Goal: Task Accomplishment & Management: Use online tool/utility

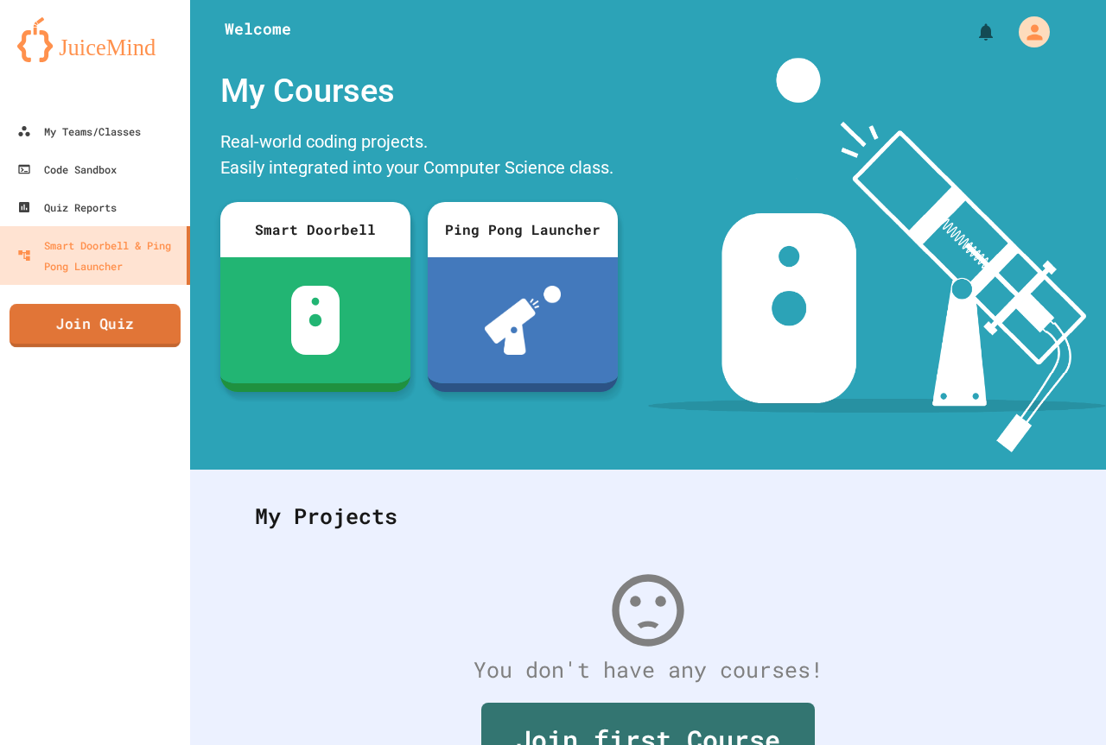
click at [121, 322] on link "Join Quiz" at bounding box center [95, 325] width 171 height 43
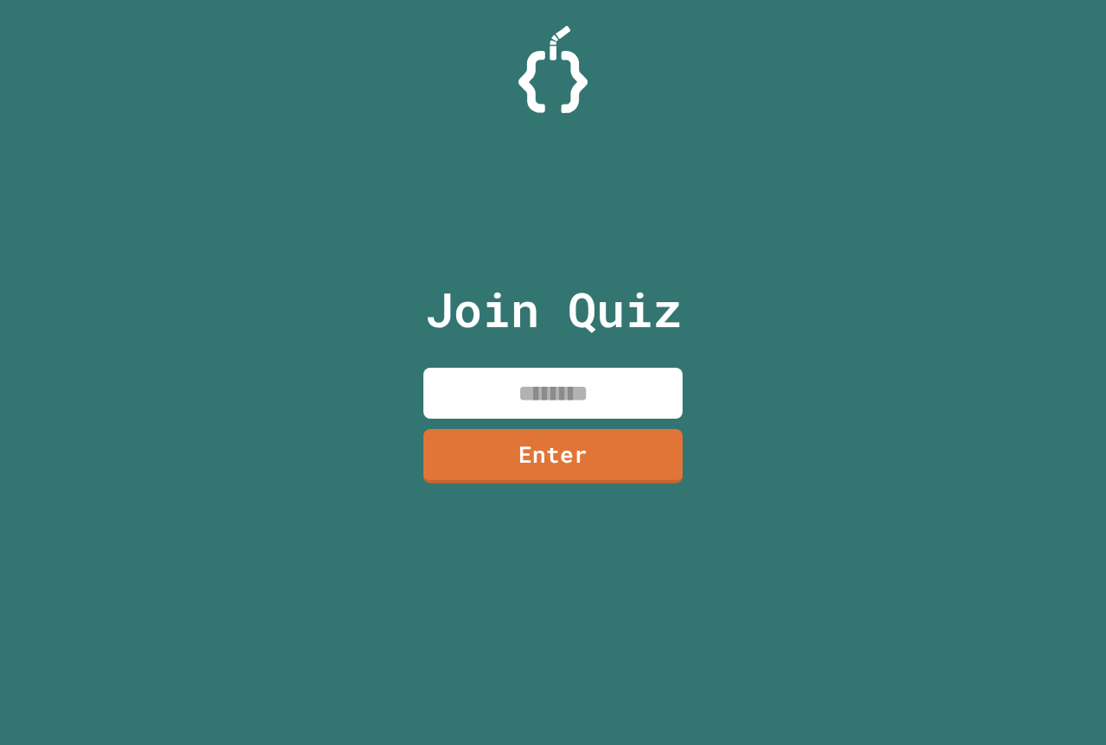
click at [548, 391] on input at bounding box center [552, 393] width 259 height 51
type input "********"
click at [514, 475] on link "Enter" at bounding box center [552, 455] width 261 height 55
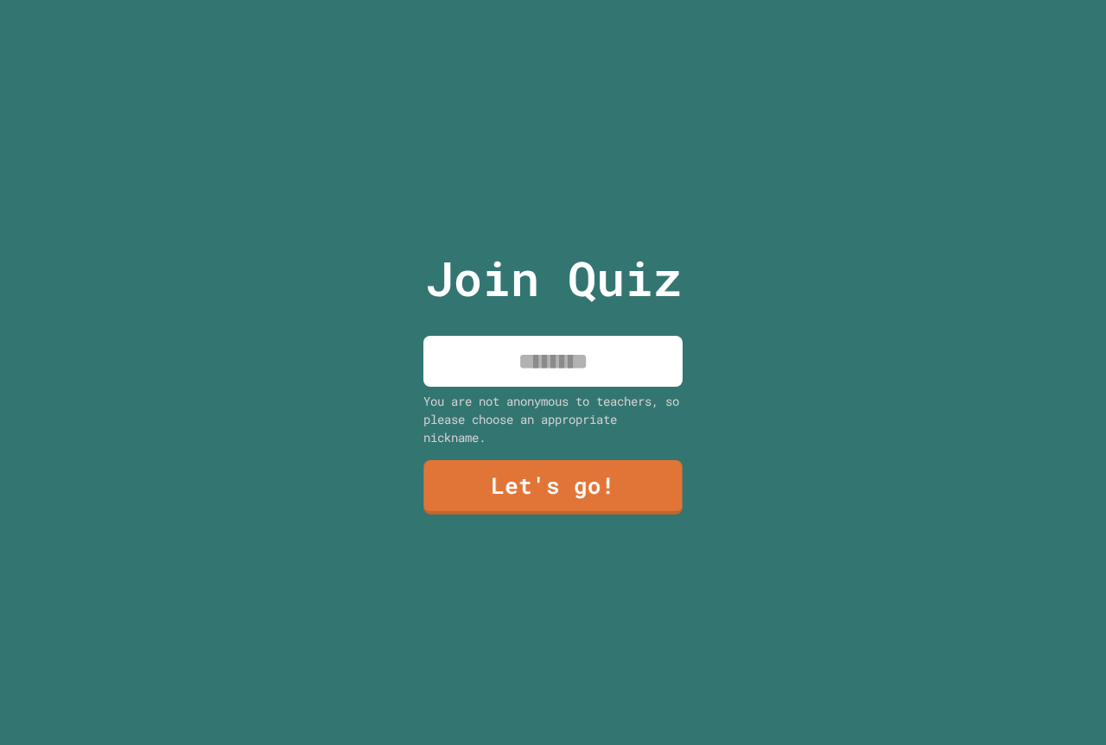
drag, startPoint x: 532, startPoint y: 314, endPoint x: 526, endPoint y: 338, distance: 24.9
click at [532, 320] on div "Join Quiz You are not anonymous to teachers, so please choose an appropriate ni…" at bounding box center [553, 372] width 291 height 745
click at [526, 339] on input at bounding box center [552, 361] width 259 height 51
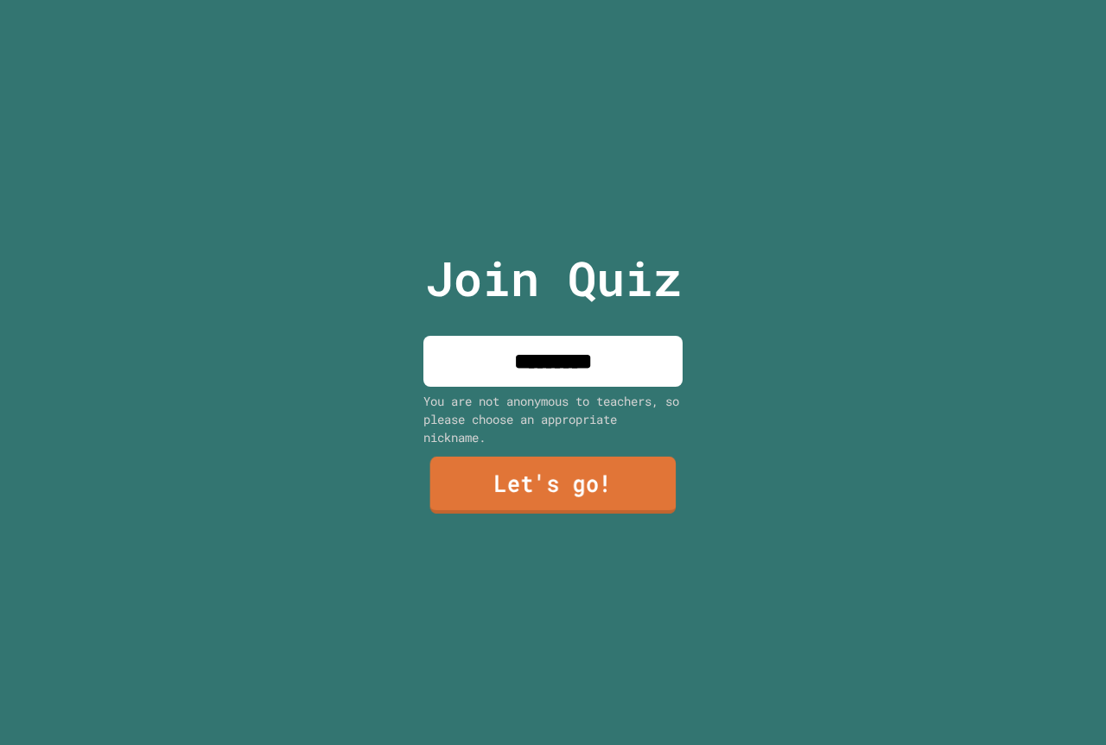
type input "*********"
click at [542, 464] on link "Let's go!" at bounding box center [553, 485] width 246 height 57
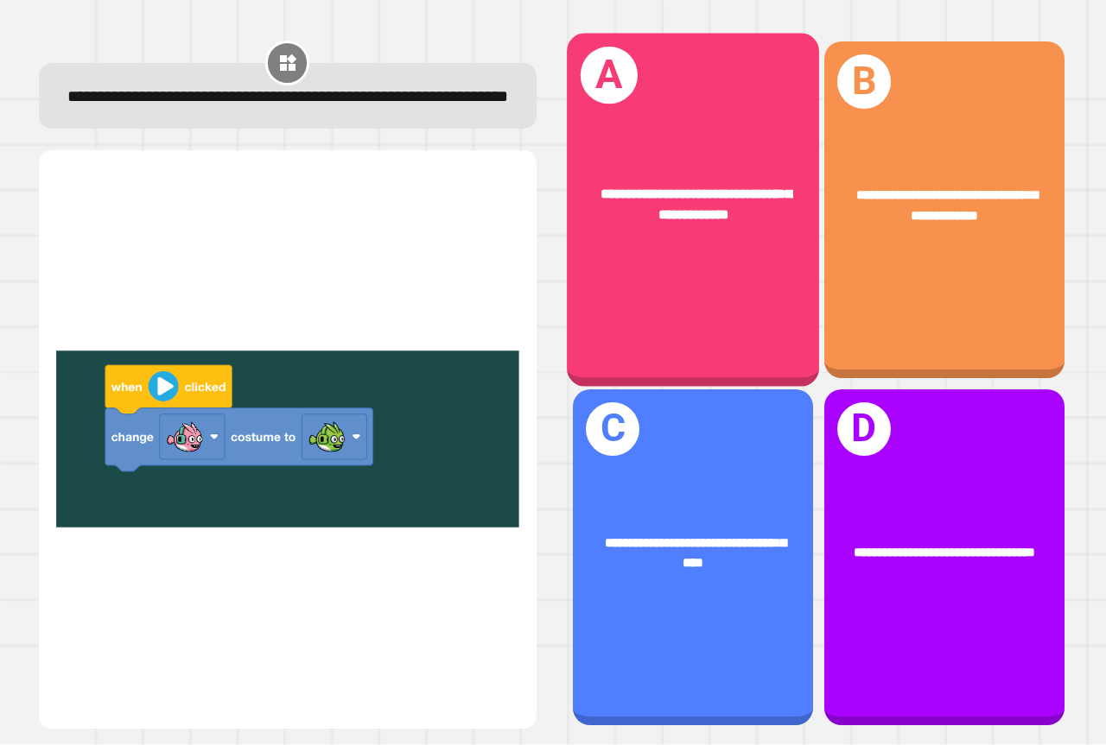
click at [719, 267] on div "**********" at bounding box center [693, 210] width 252 height 353
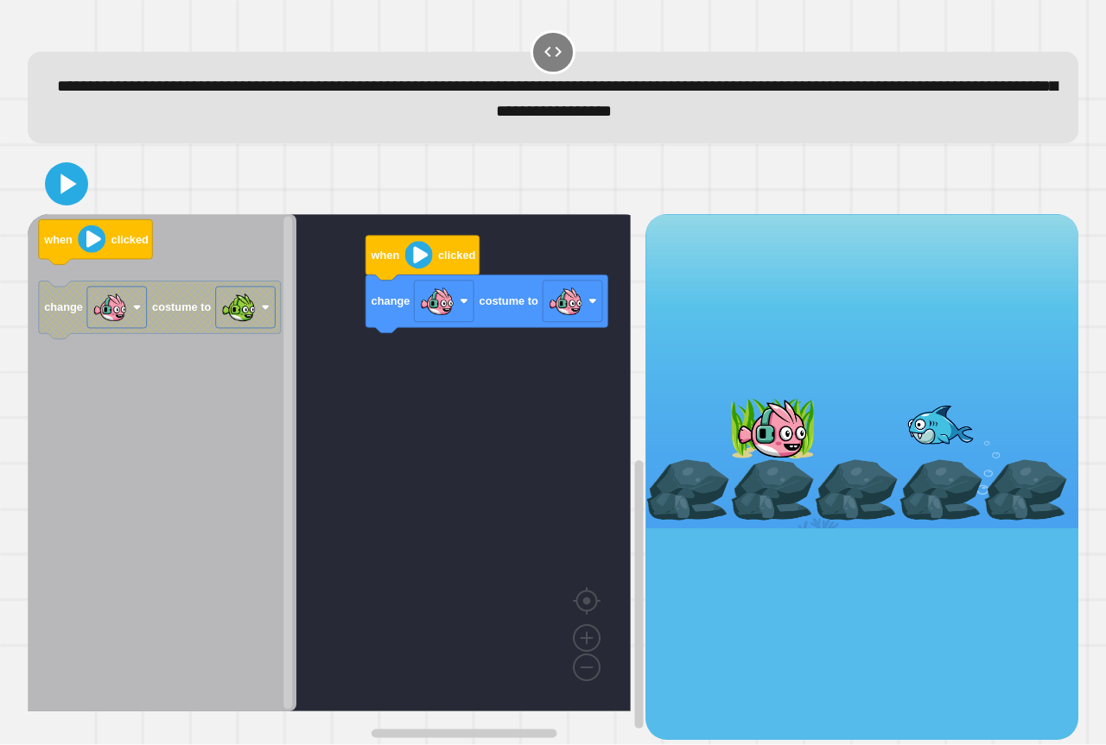
click at [326, 335] on div "change costume to when clicked when clicked change costume to" at bounding box center [337, 476] width 618 height 525
click at [552, 330] on div "change costume to when clicked when clicked change costume to" at bounding box center [337, 476] width 618 height 525
click at [417, 265] on image "Blockly Workspace" at bounding box center [419, 256] width 28 height 28
click at [421, 273] on icon "Blockly Workspace" at bounding box center [422, 258] width 114 height 45
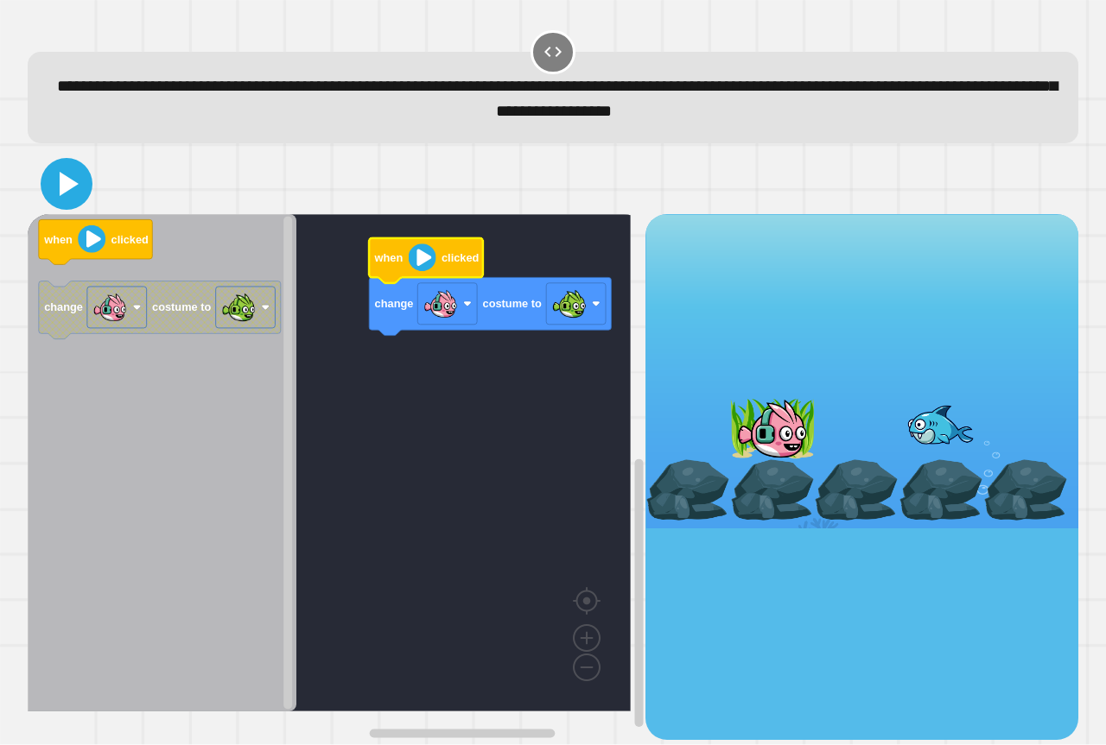
click at [76, 182] on icon at bounding box center [66, 183] width 41 height 41
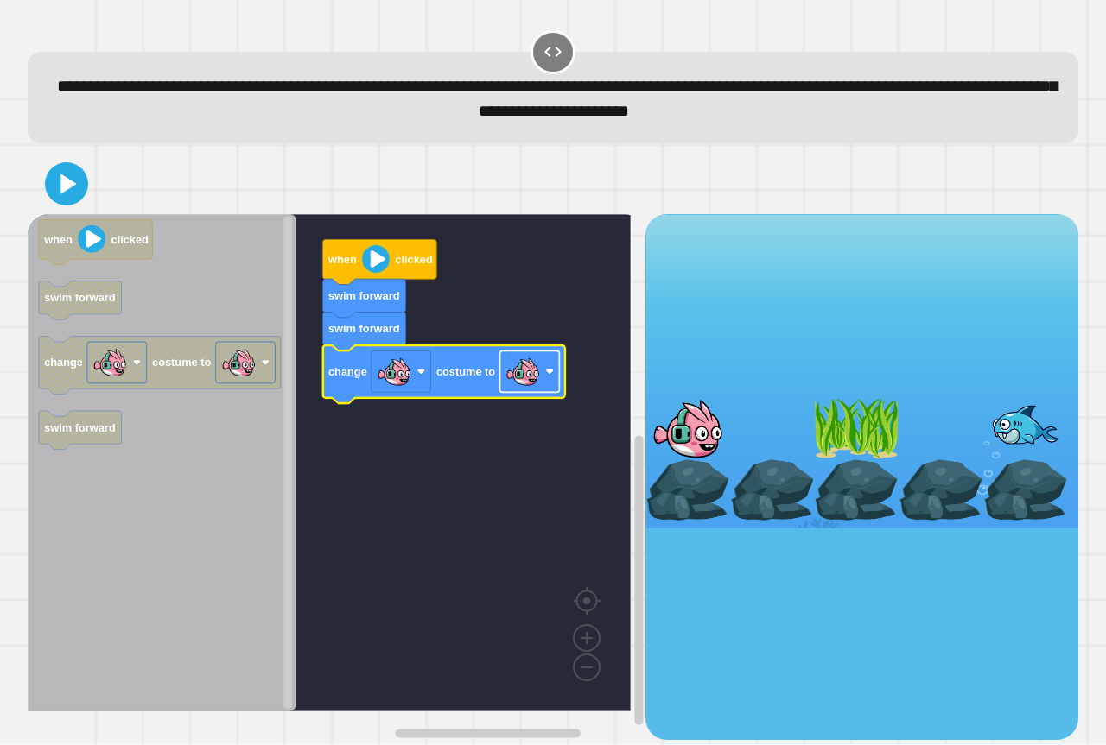
click at [543, 379] on rect "Blockly Workspace" at bounding box center [530, 372] width 60 height 41
click at [78, 178] on icon at bounding box center [66, 183] width 41 height 41
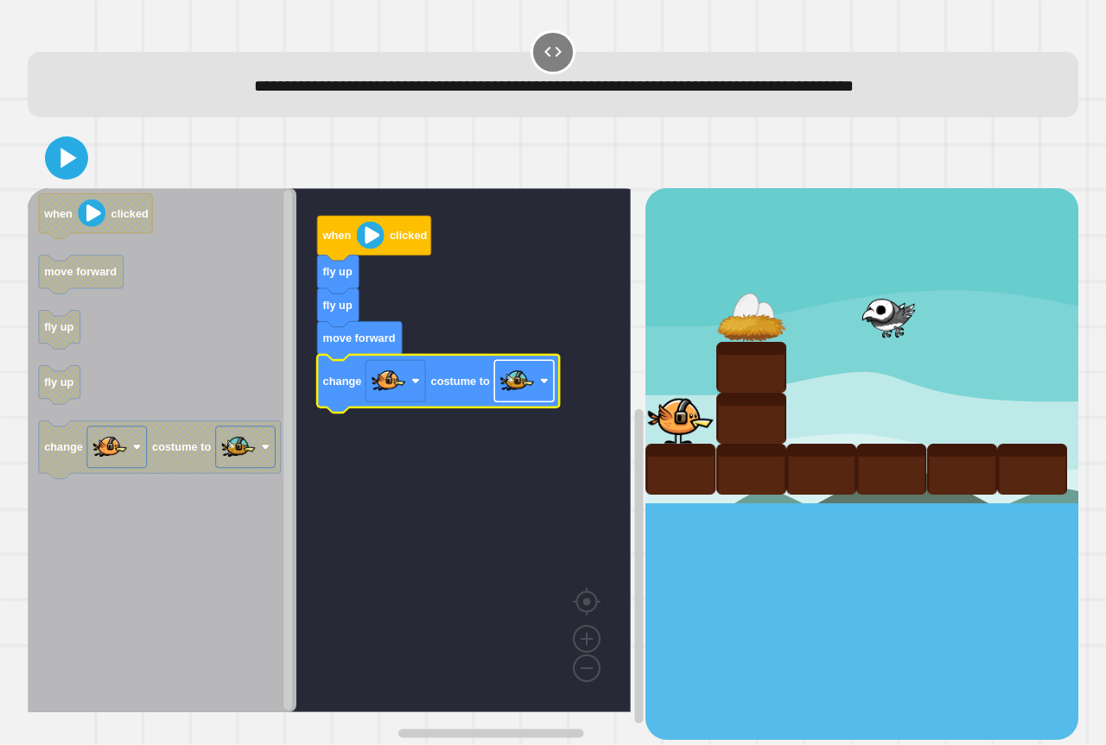
click at [509, 391] on image "Blockly Workspace" at bounding box center [517, 382] width 35 height 35
click at [543, 367] on rect "Blockly Workspace" at bounding box center [524, 381] width 60 height 41
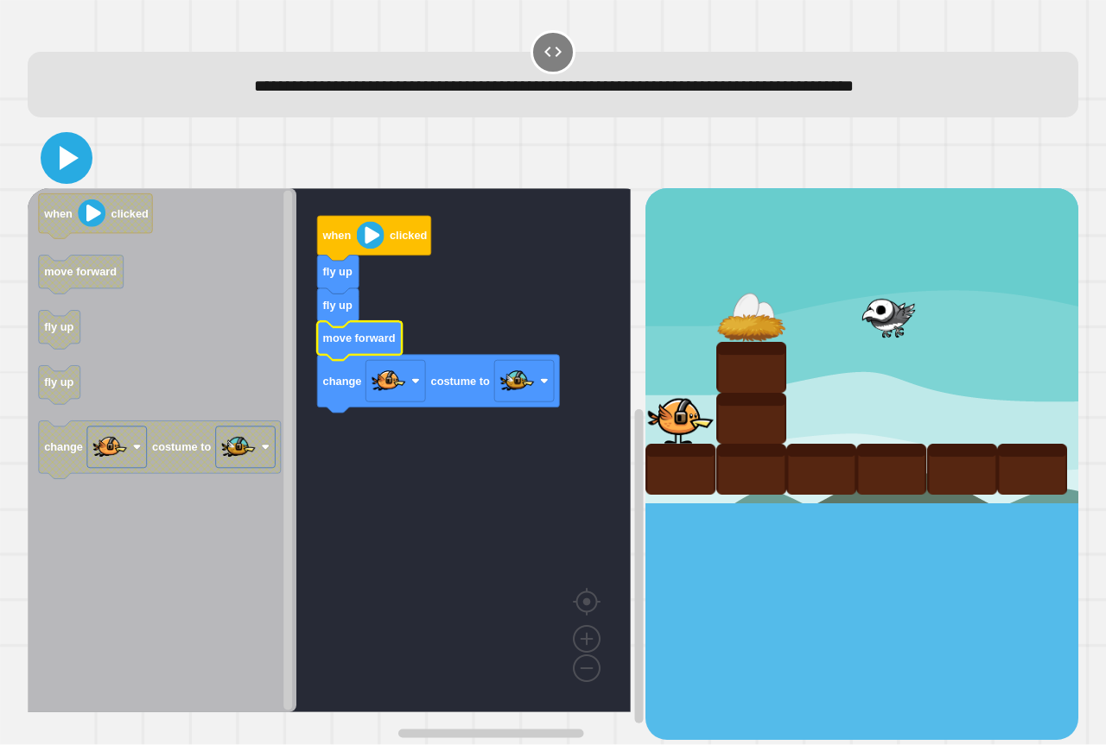
click at [73, 177] on icon at bounding box center [66, 157] width 41 height 41
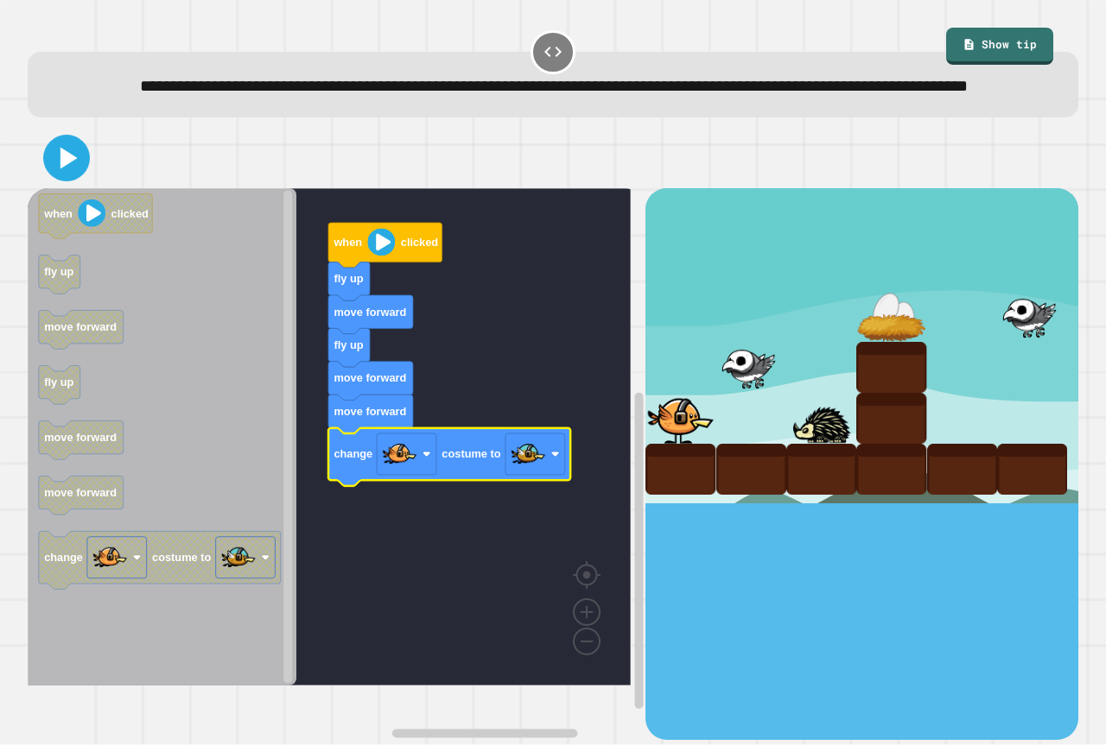
click at [73, 177] on icon at bounding box center [66, 158] width 37 height 37
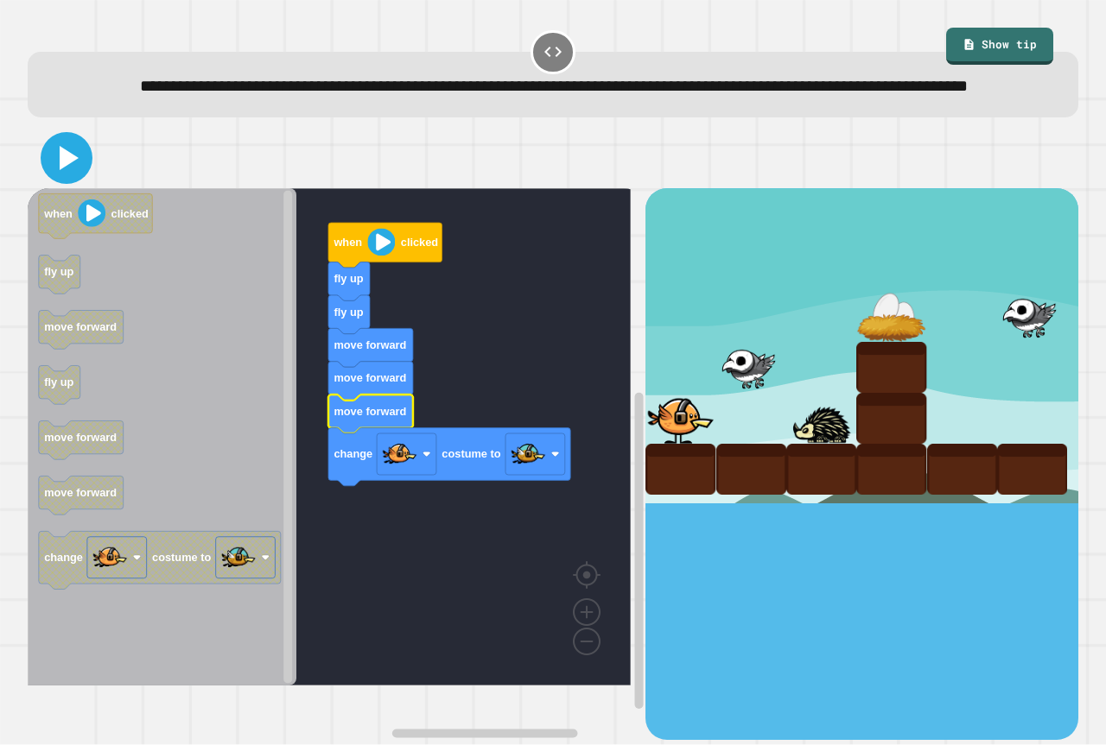
click at [66, 170] on icon at bounding box center [69, 158] width 19 height 24
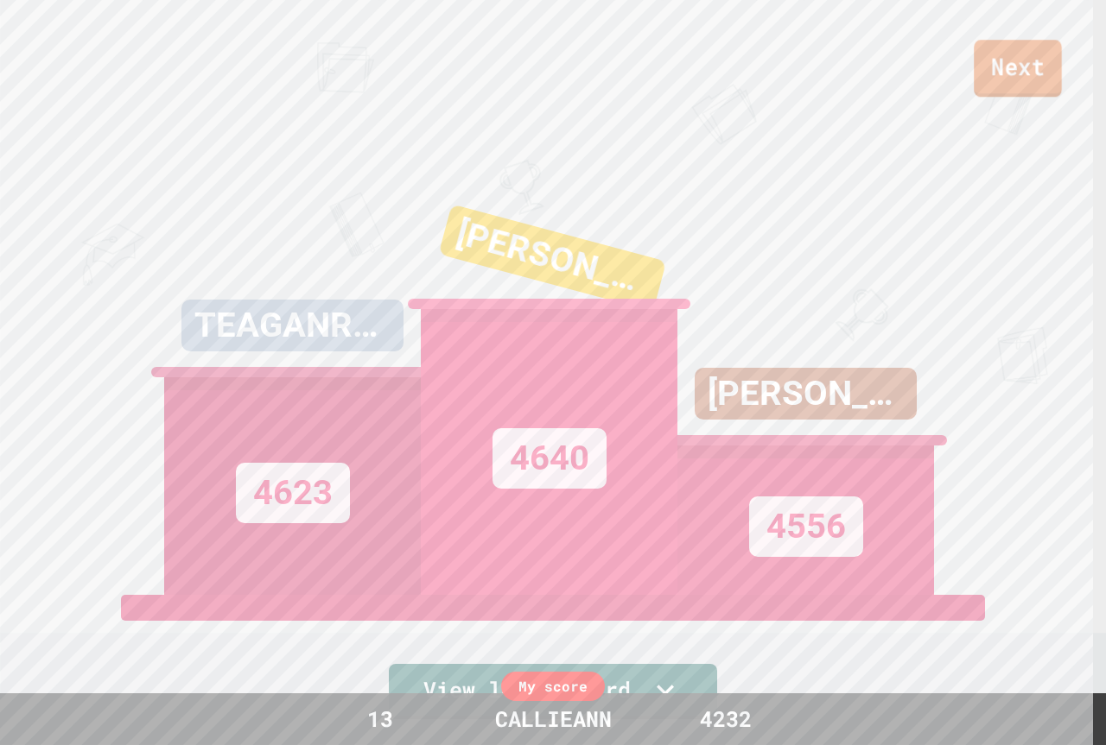
click at [1005, 54] on link "Next" at bounding box center [1017, 68] width 88 height 57
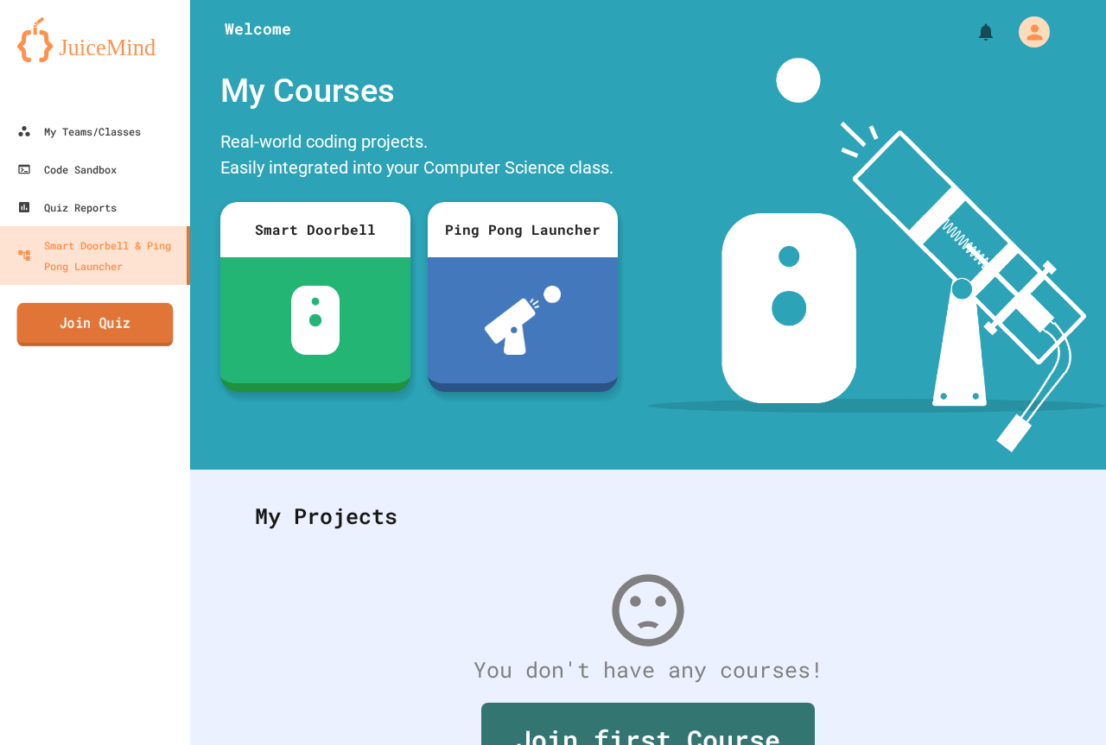
click at [133, 339] on link "Join Quiz" at bounding box center [95, 324] width 156 height 43
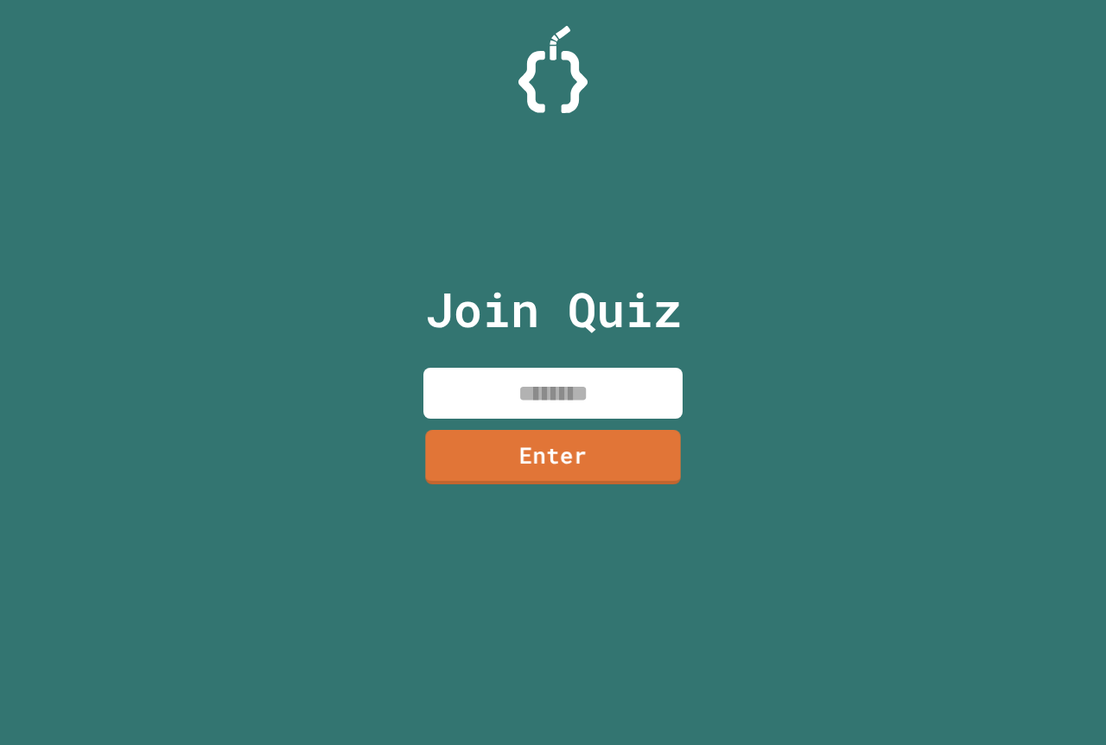
click at [506, 396] on input at bounding box center [552, 393] width 259 height 51
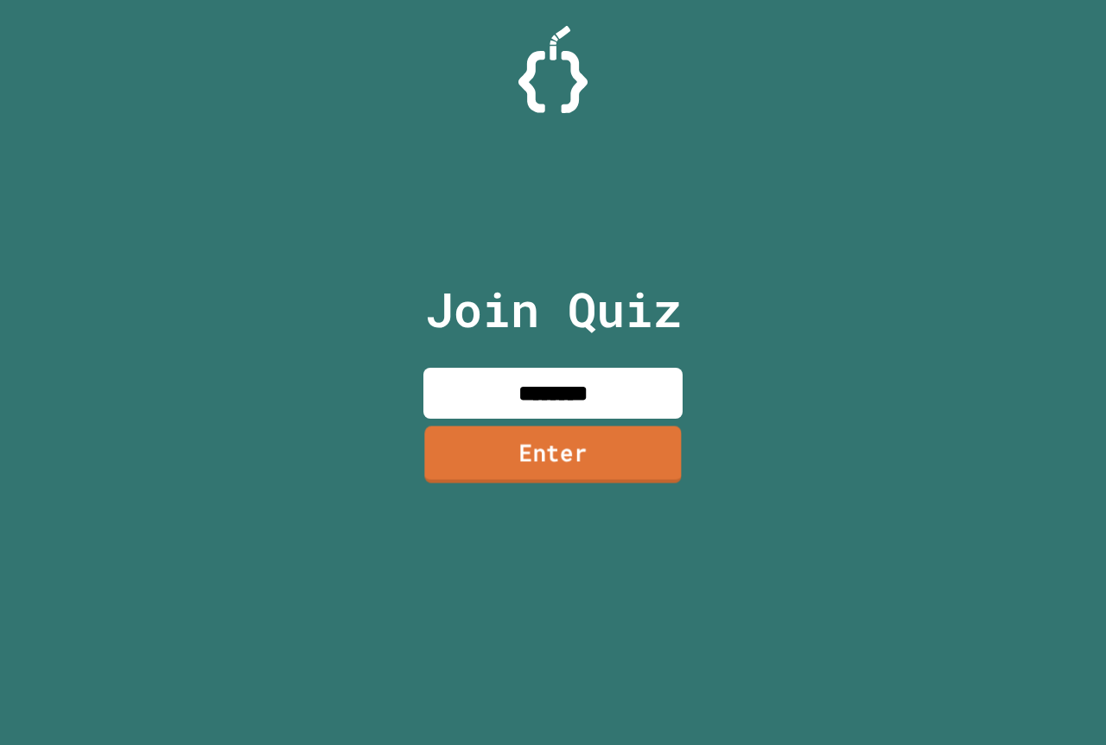
type input "********"
click at [527, 449] on link "Enter" at bounding box center [552, 454] width 257 height 57
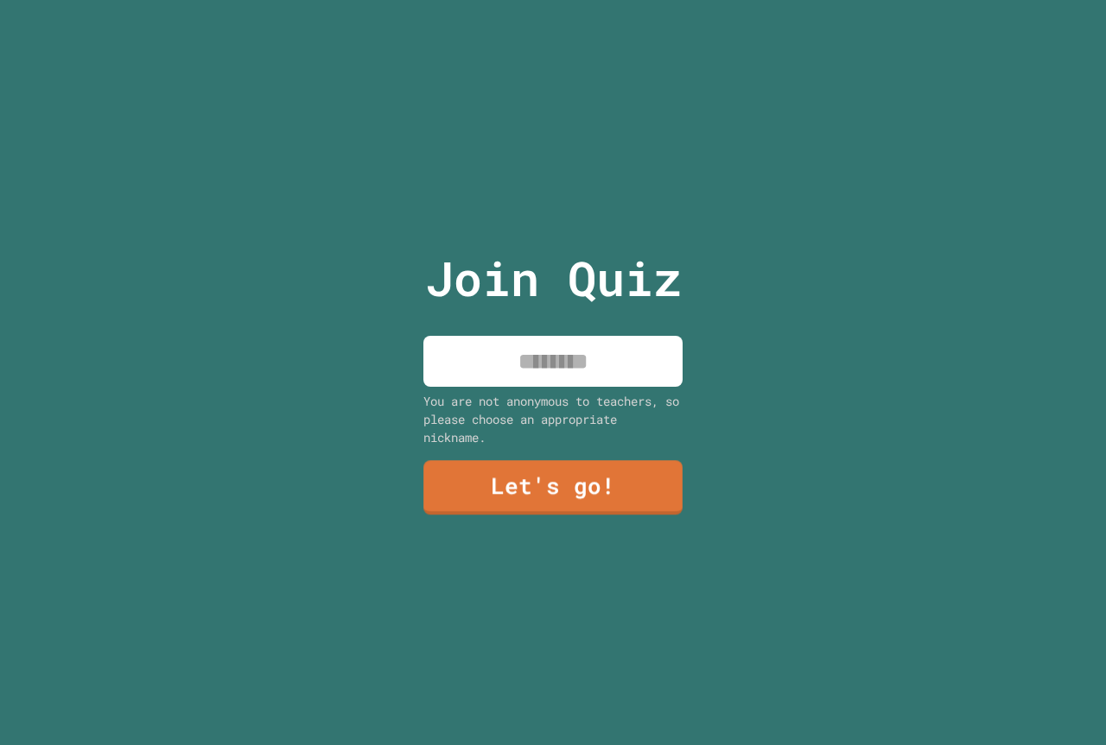
click at [551, 375] on input at bounding box center [552, 361] width 259 height 51
click at [550, 375] on input at bounding box center [552, 361] width 259 height 51
drag, startPoint x: 547, startPoint y: 368, endPoint x: 549, endPoint y: 358, distance: 10.7
click at [549, 358] on input at bounding box center [552, 361] width 259 height 51
type input "*********"
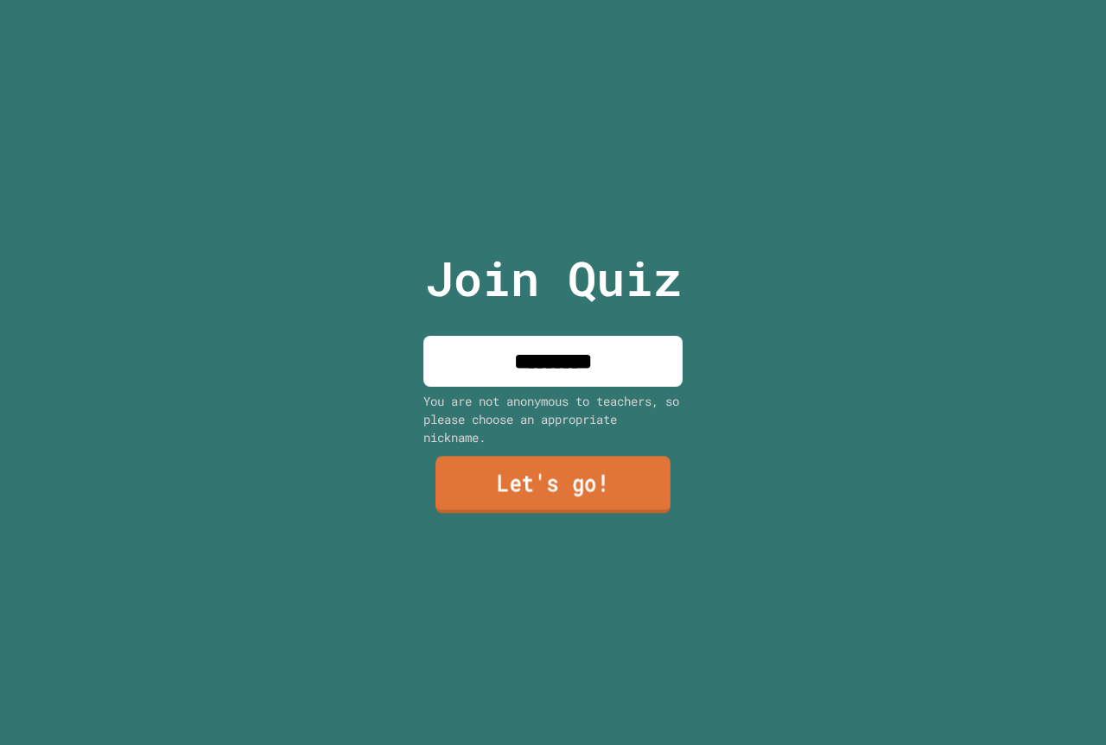
click at [641, 485] on link "Let's go!" at bounding box center [552, 485] width 235 height 57
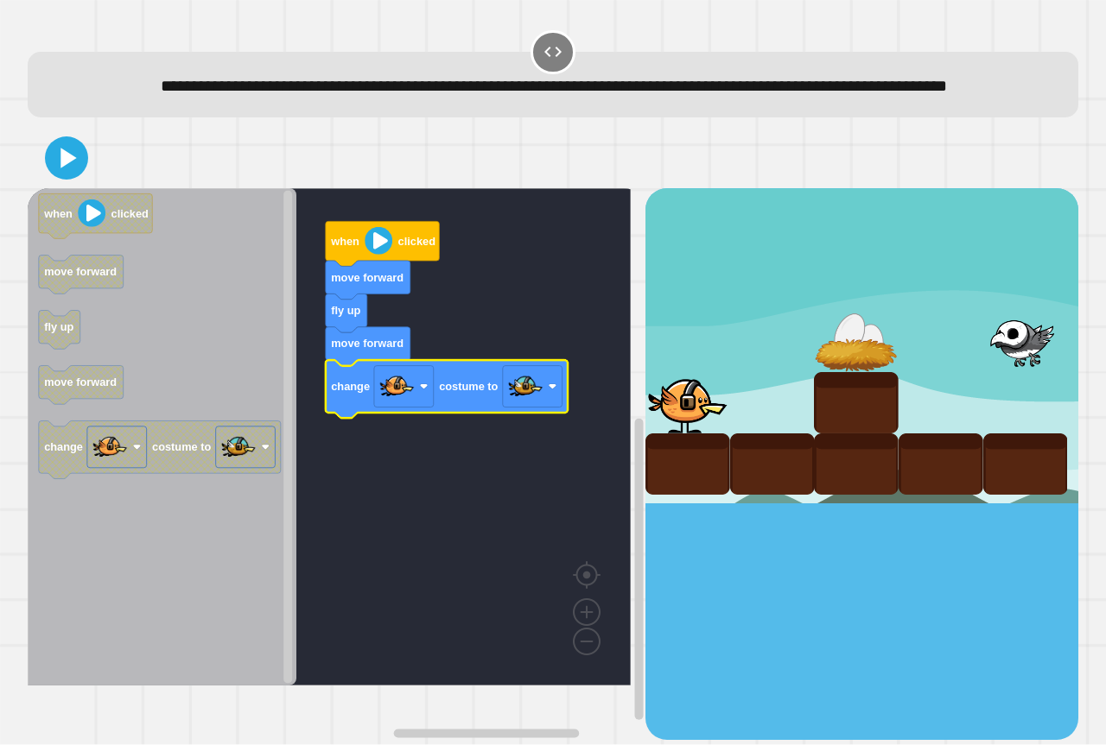
click at [75, 168] on icon at bounding box center [68, 159] width 16 height 20
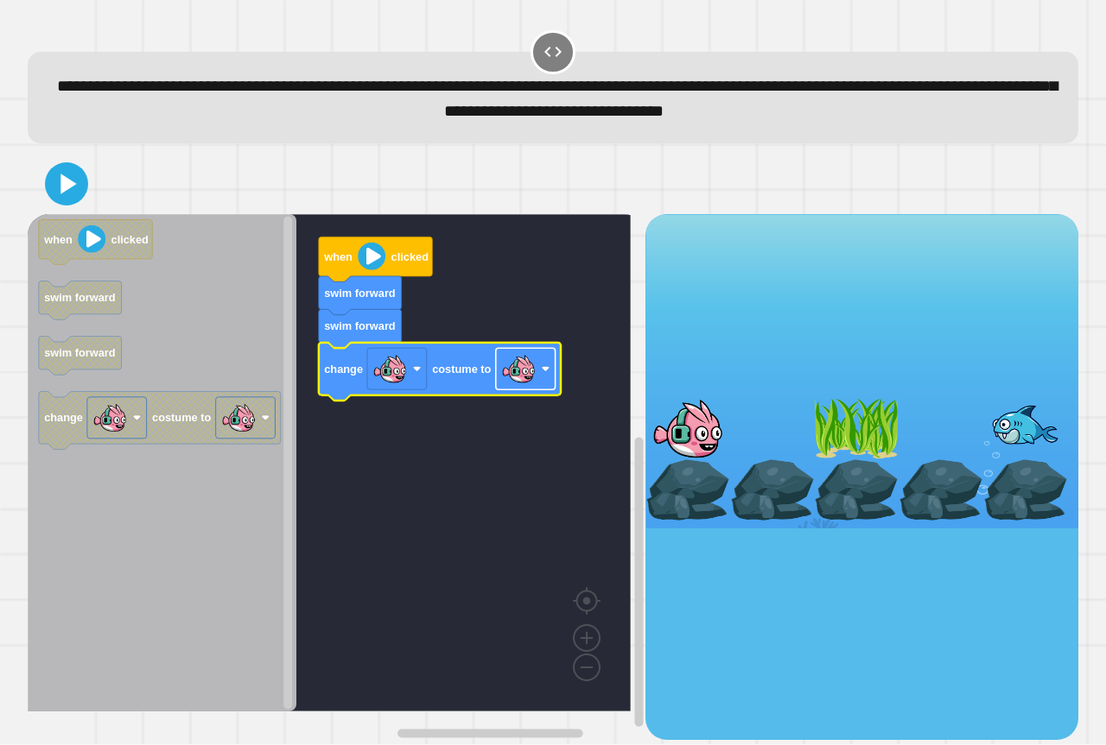
click at [523, 376] on image "Blockly Workspace" at bounding box center [518, 369] width 35 height 35
click at [67, 206] on button at bounding box center [66, 183] width 43 height 43
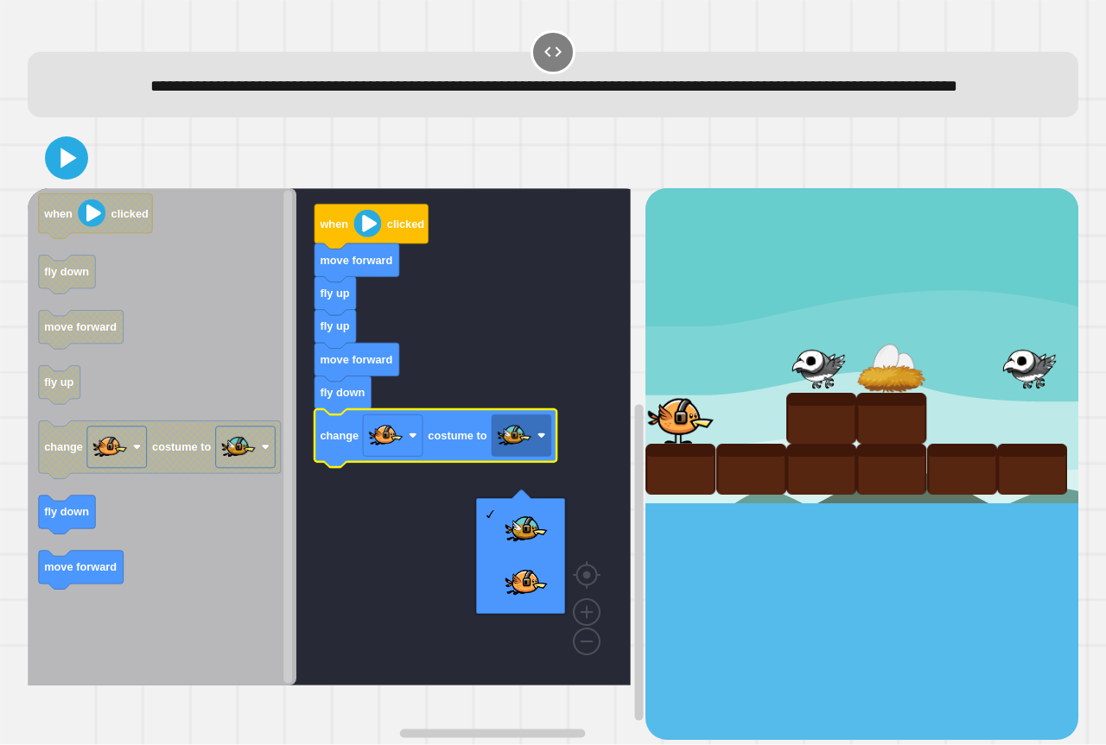
click at [368, 512] on rect "Blockly Workspace" at bounding box center [329, 437] width 603 height 498
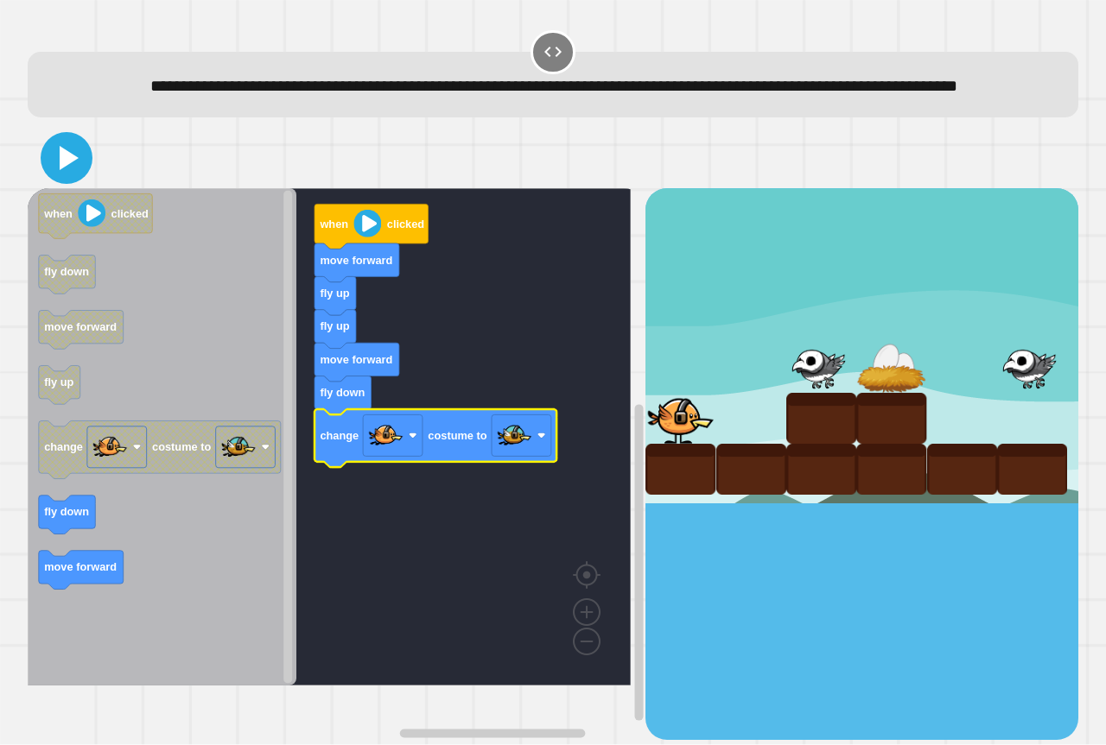
click at [59, 179] on icon at bounding box center [66, 157] width 41 height 41
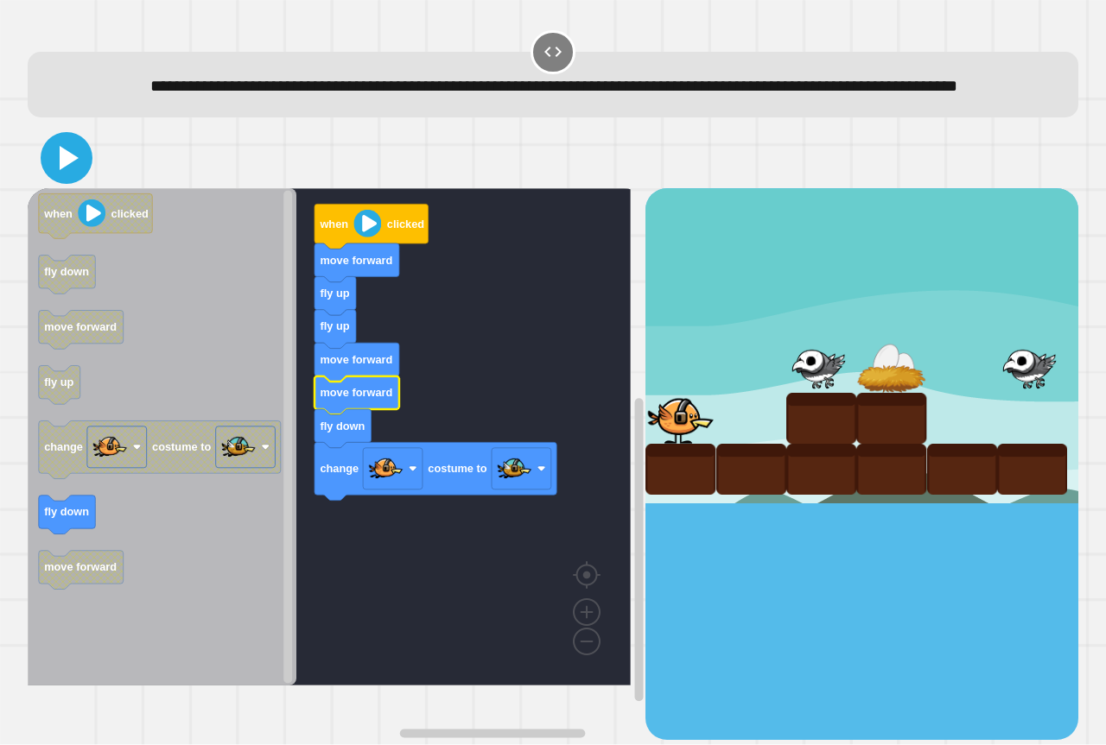
click at [62, 175] on icon at bounding box center [66, 157] width 41 height 41
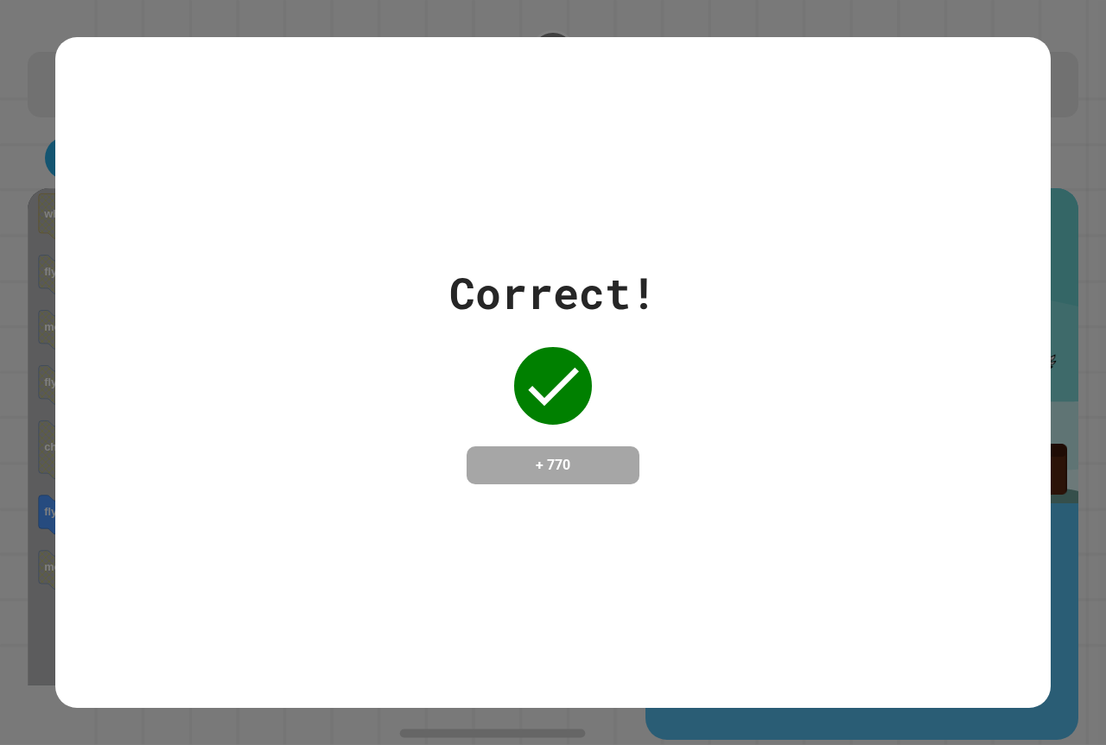
click at [951, 271] on div "Correct! + 770" at bounding box center [552, 373] width 995 height 224
drag, startPoint x: 1080, startPoint y: 53, endPoint x: 1103, endPoint y: 15, distance: 44.6
click at [1084, 47] on div "Correct! + 770" at bounding box center [553, 372] width 1106 height 745
drag, startPoint x: 1101, startPoint y: 0, endPoint x: 680, endPoint y: 51, distance: 424.6
click at [680, 50] on div "Correct! + 770" at bounding box center [552, 372] width 995 height 671
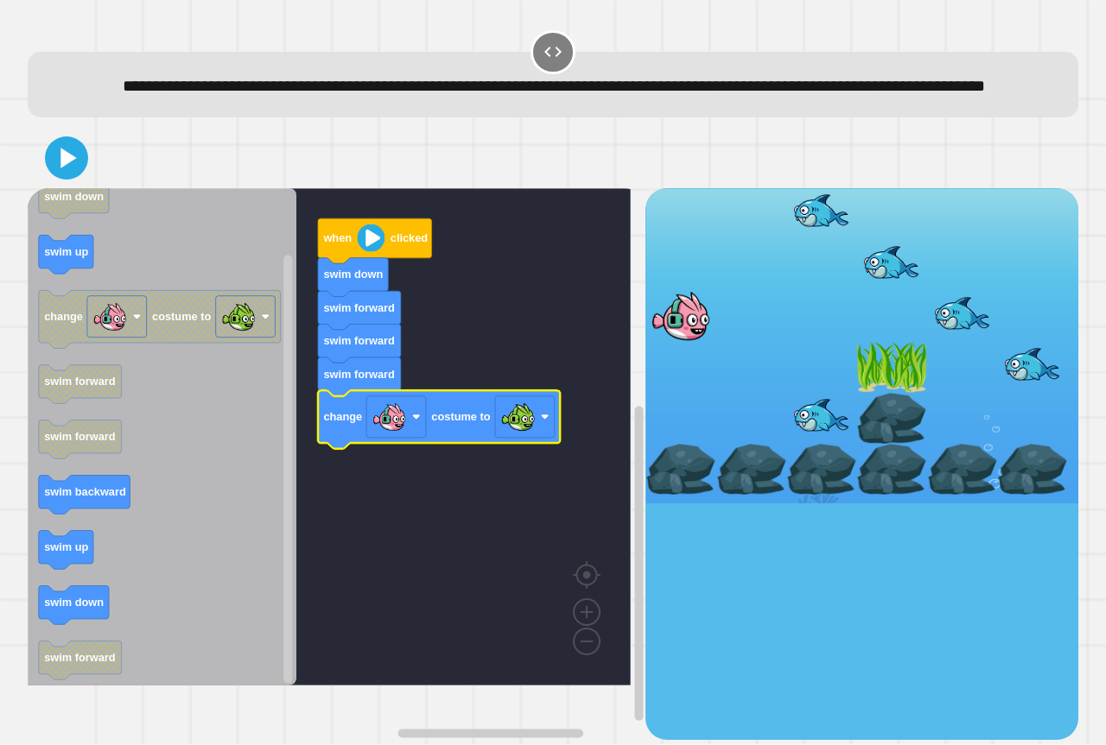
click at [77, 188] on div at bounding box center [553, 158] width 1050 height 60
click at [76, 177] on icon at bounding box center [66, 158] width 37 height 37
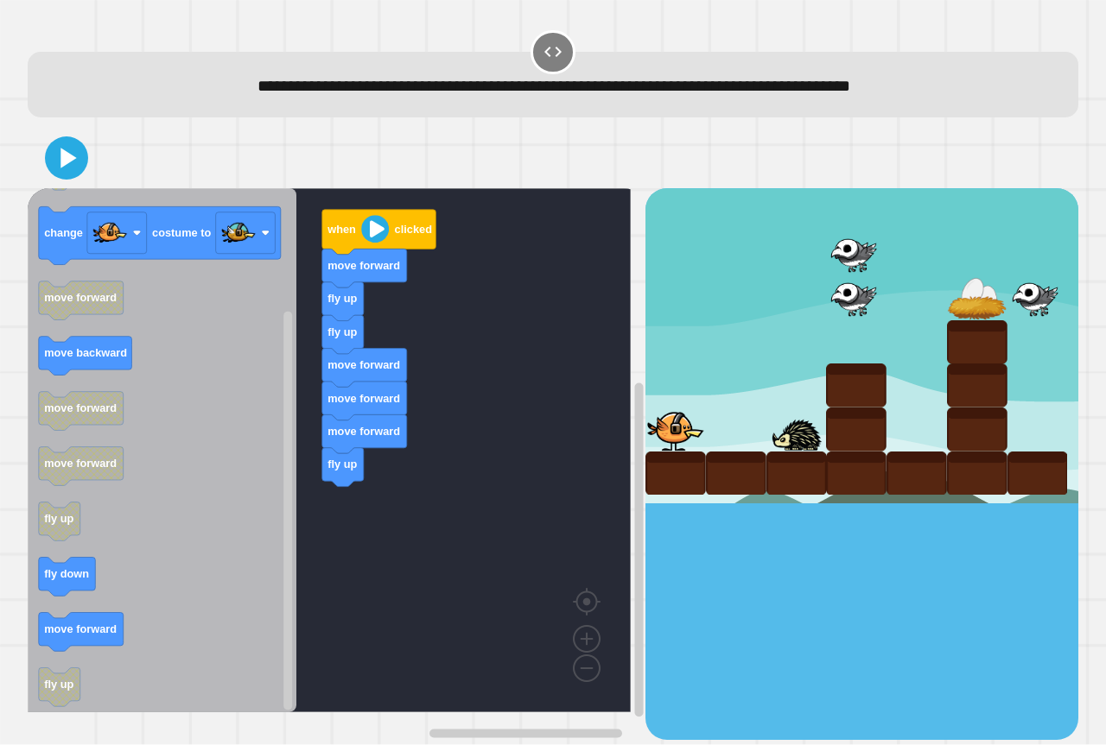
click at [300, 551] on div "when clicked move forward fly up fly up move forward move forward move forward …" at bounding box center [337, 463] width 618 height 551
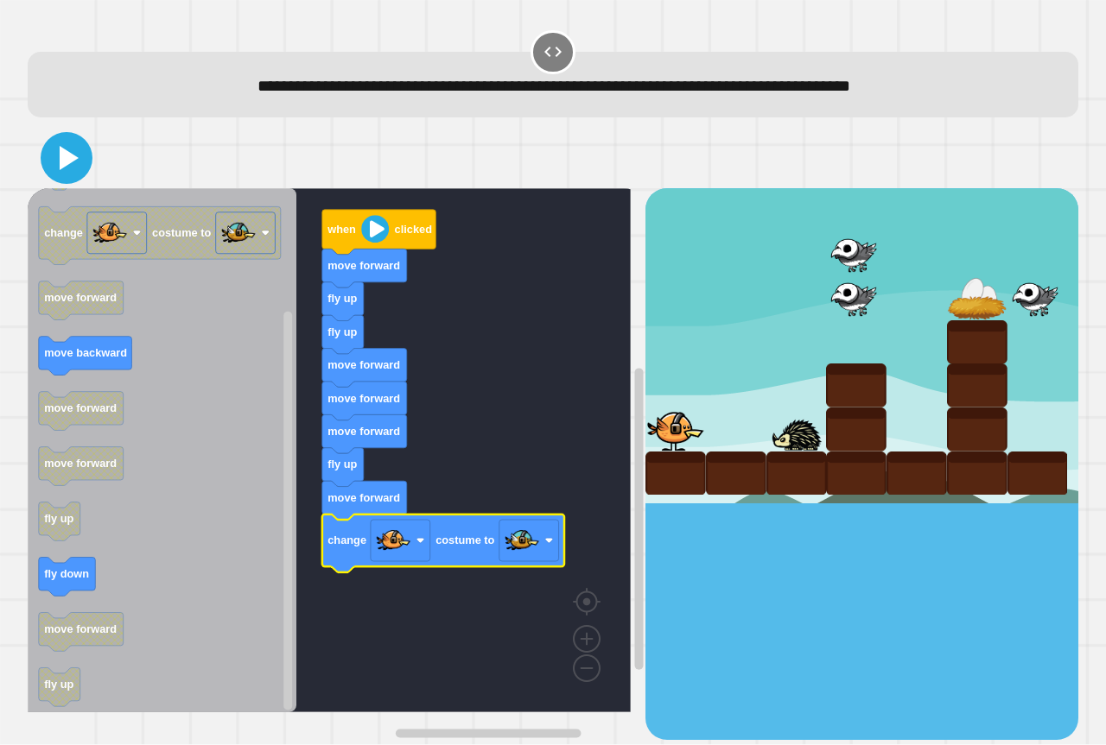
click at [72, 144] on icon at bounding box center [66, 157] width 41 height 41
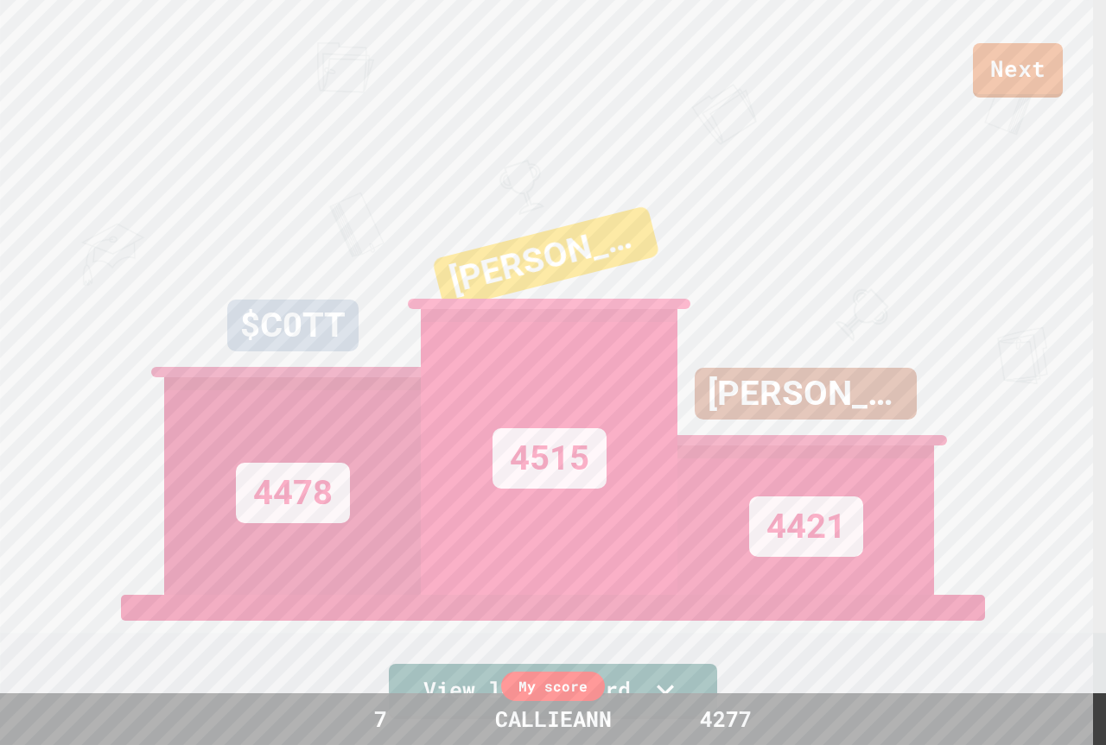
drag, startPoint x: 968, startPoint y: 29, endPoint x: 992, endPoint y: 36, distance: 25.2
click at [979, 32] on div "Next" at bounding box center [553, 49] width 1106 height 98
click at [1003, 46] on div "Next" at bounding box center [553, 49] width 1106 height 98
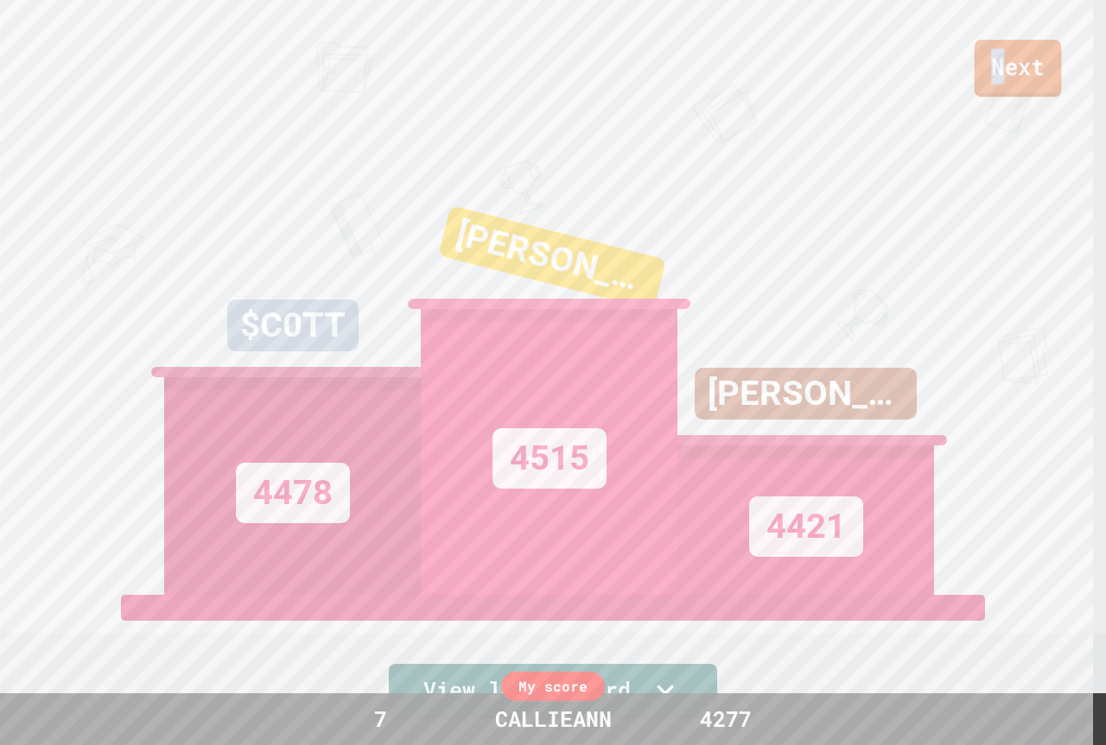
click at [1005, 49] on link "Next" at bounding box center [1017, 68] width 87 height 57
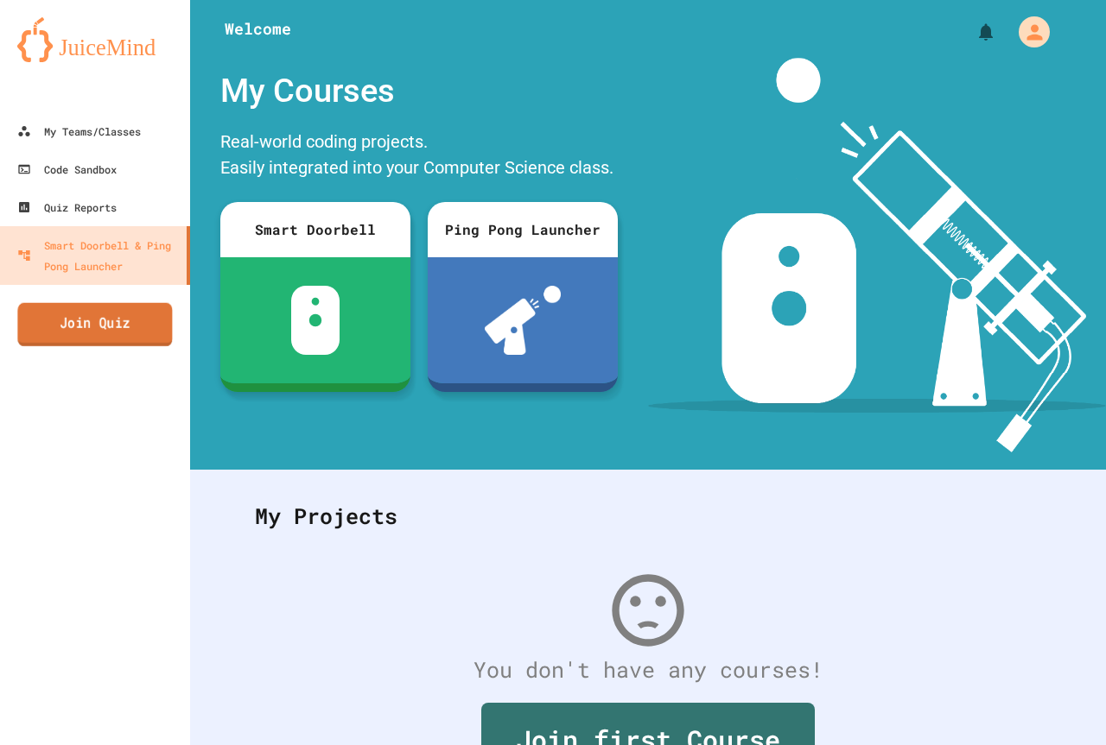
drag, startPoint x: 92, startPoint y: 325, endPoint x: 99, endPoint y: 256, distance: 69.5
click at [91, 294] on div "My Teams/Classes Code Sandbox Quiz Reports Smart Doorbell & Ping Pong Launcher …" at bounding box center [95, 372] width 190 height 745
click at [48, 354] on div "My Teams/Classes Code Sandbox Quiz Reports Smart Doorbell & Ping Pong Launcher …" at bounding box center [95, 372] width 190 height 745
click at [52, 336] on link "Join Quiz" at bounding box center [95, 327] width 171 height 41
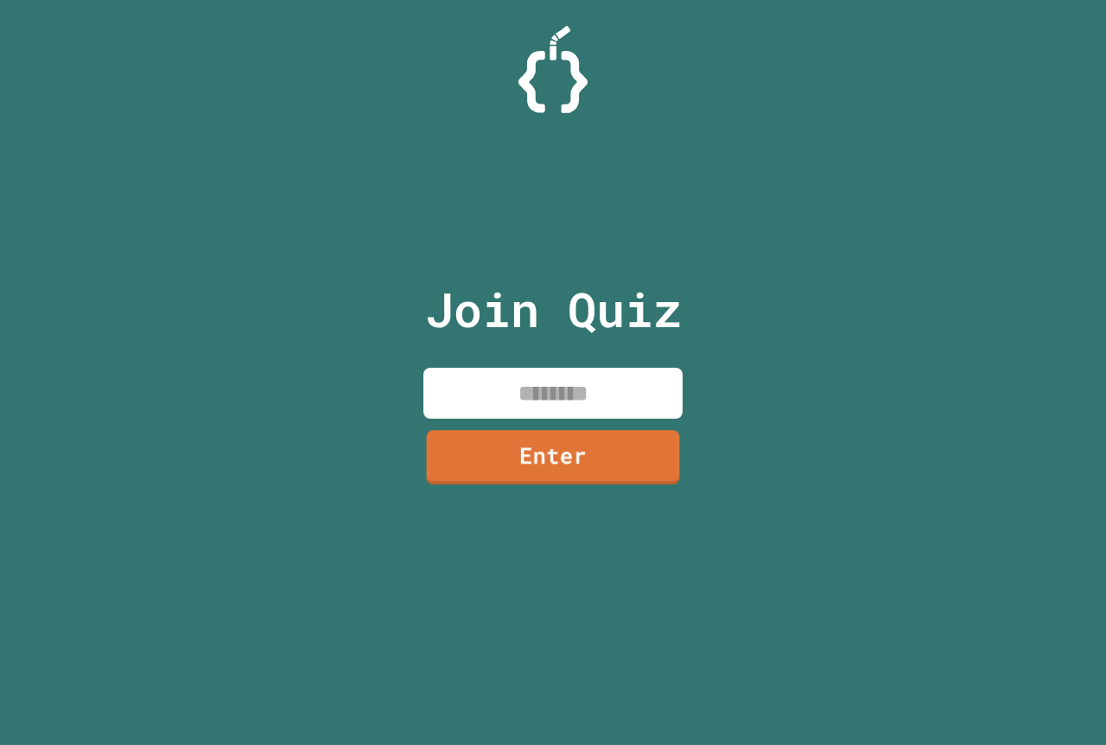
click at [541, 385] on input at bounding box center [552, 393] width 259 height 51
paste input "********"
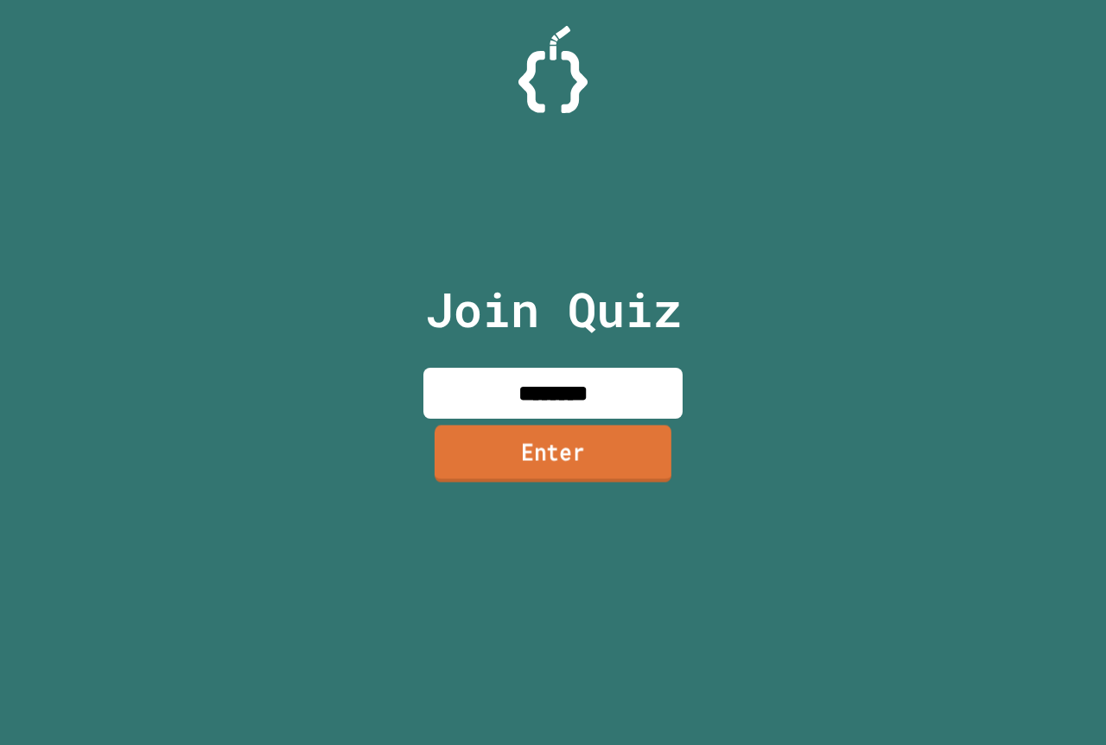
type input "********"
click at [558, 457] on link "Enter" at bounding box center [552, 453] width 237 height 57
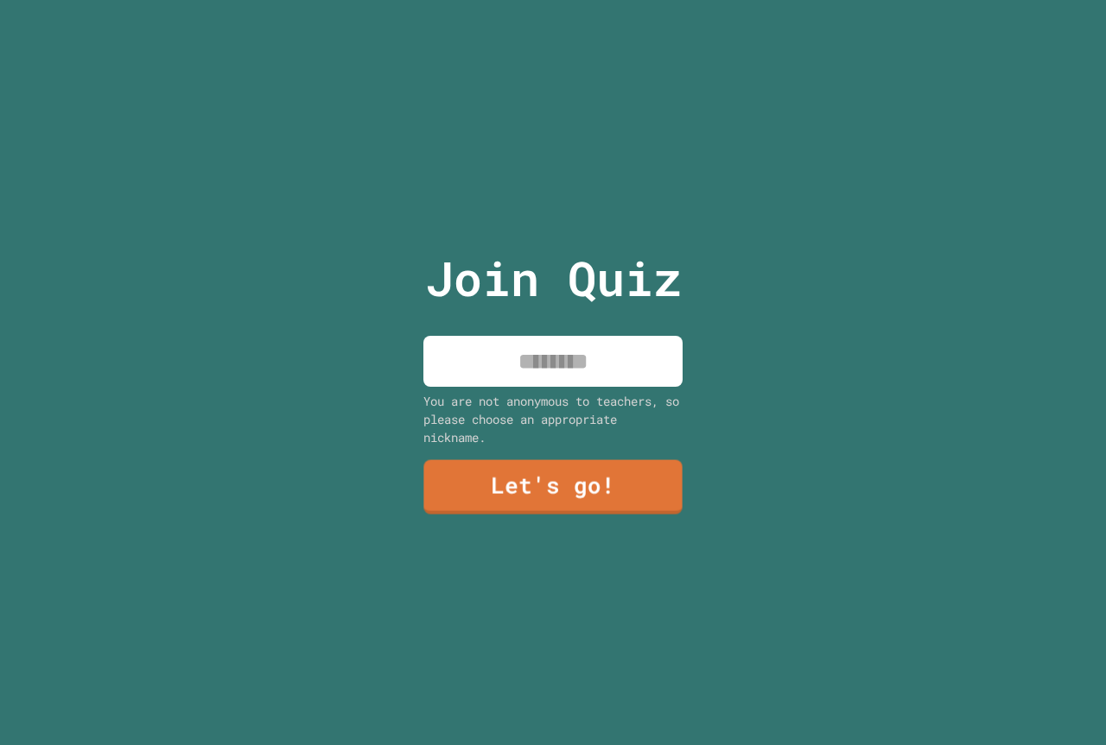
click at [546, 376] on input at bounding box center [552, 361] width 259 height 51
type input "*********"
click at [579, 483] on link "Let's go!" at bounding box center [553, 485] width 251 height 57
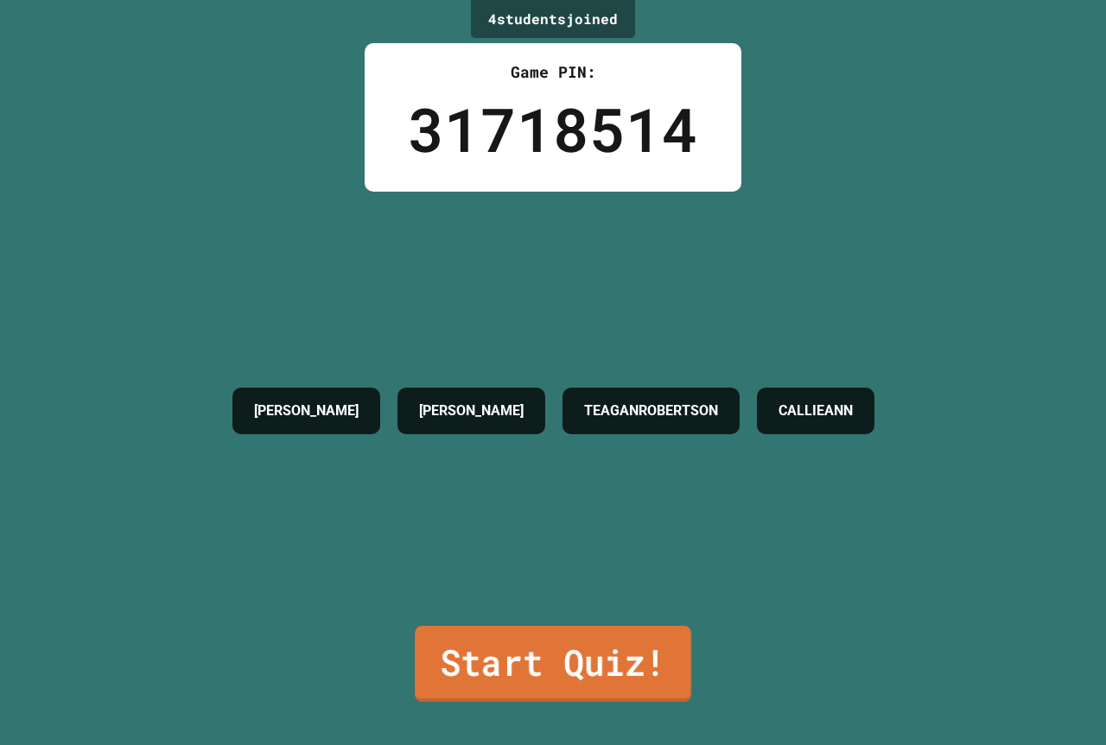
click at [494, 633] on link "Start Quiz!" at bounding box center [553, 664] width 276 height 76
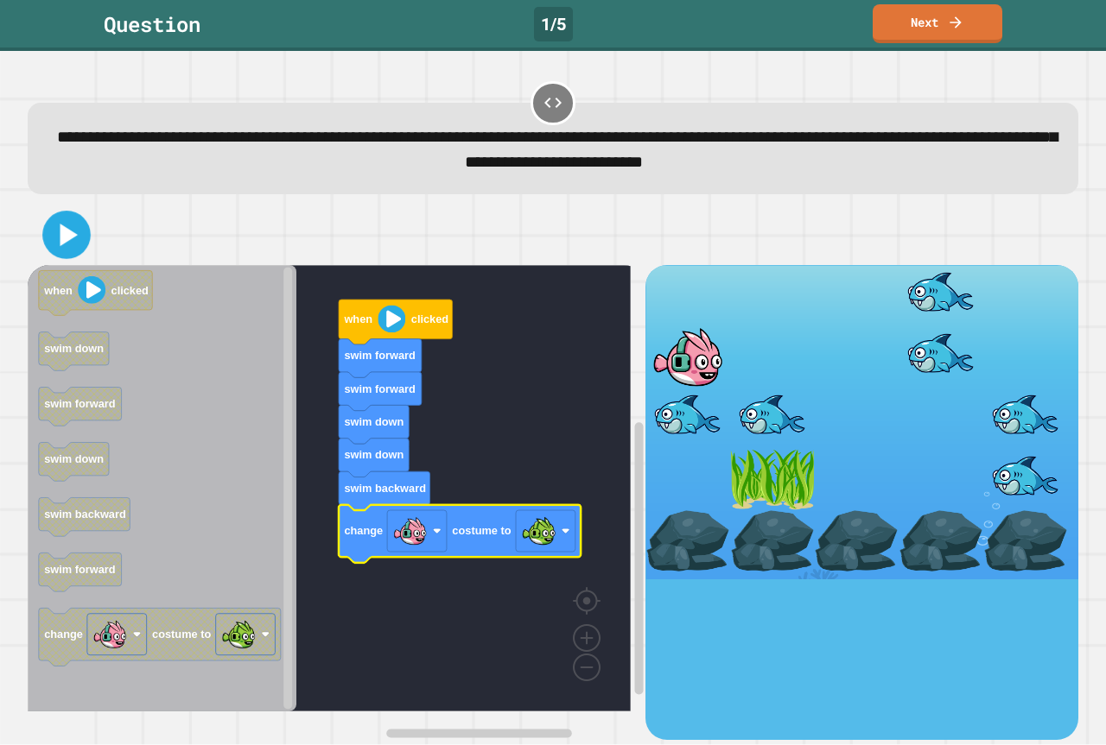
click at [66, 236] on icon at bounding box center [68, 235] width 17 height 22
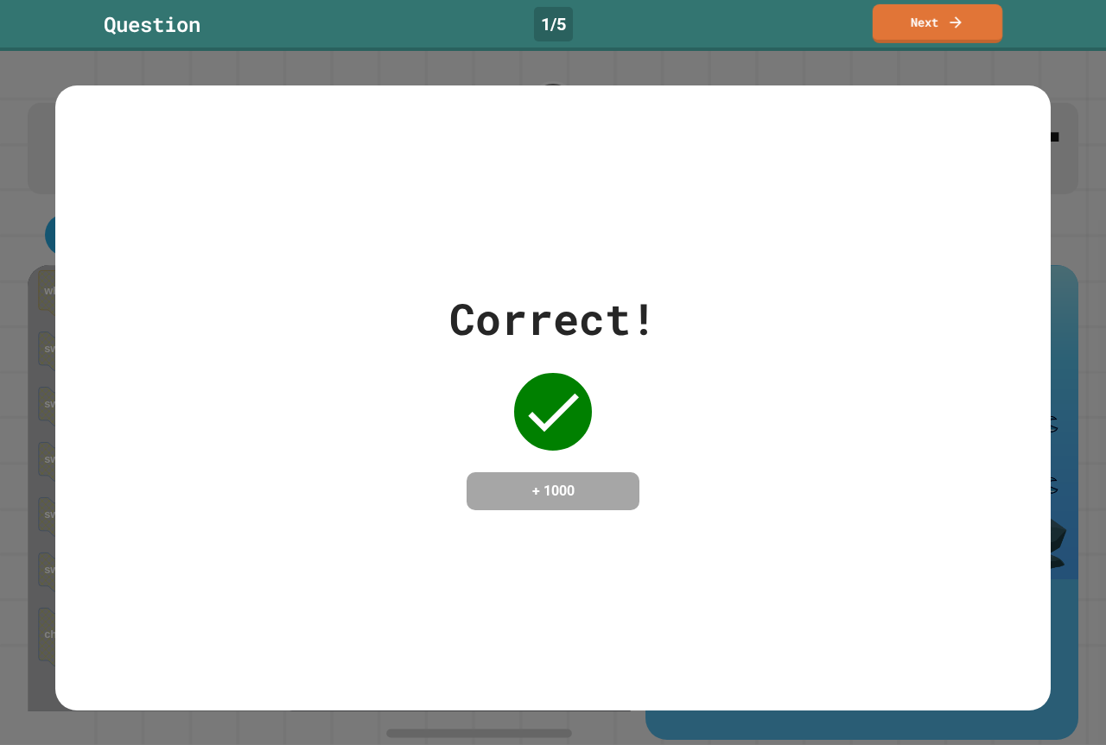
click at [996, 36] on link "Next" at bounding box center [937, 23] width 130 height 39
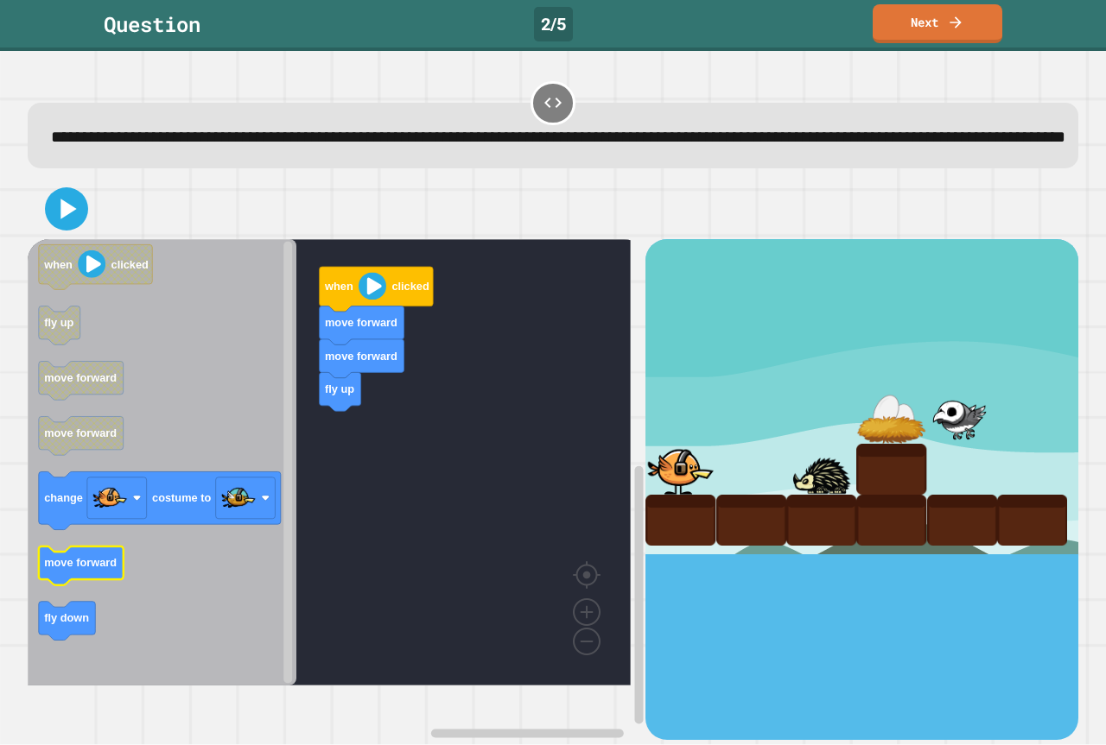
click at [80, 586] on icon "Blockly Workspace" at bounding box center [81, 566] width 85 height 39
click at [116, 645] on icon "Blockly Workspace" at bounding box center [162, 462] width 269 height 447
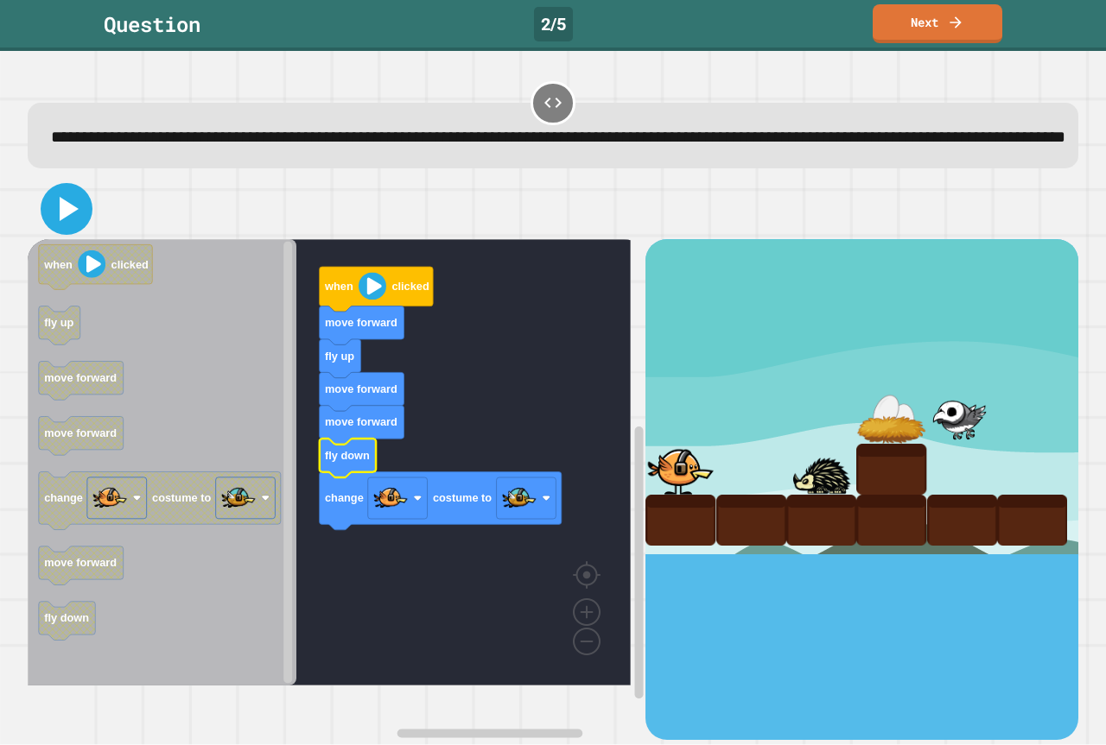
click at [74, 221] on icon at bounding box center [69, 209] width 19 height 24
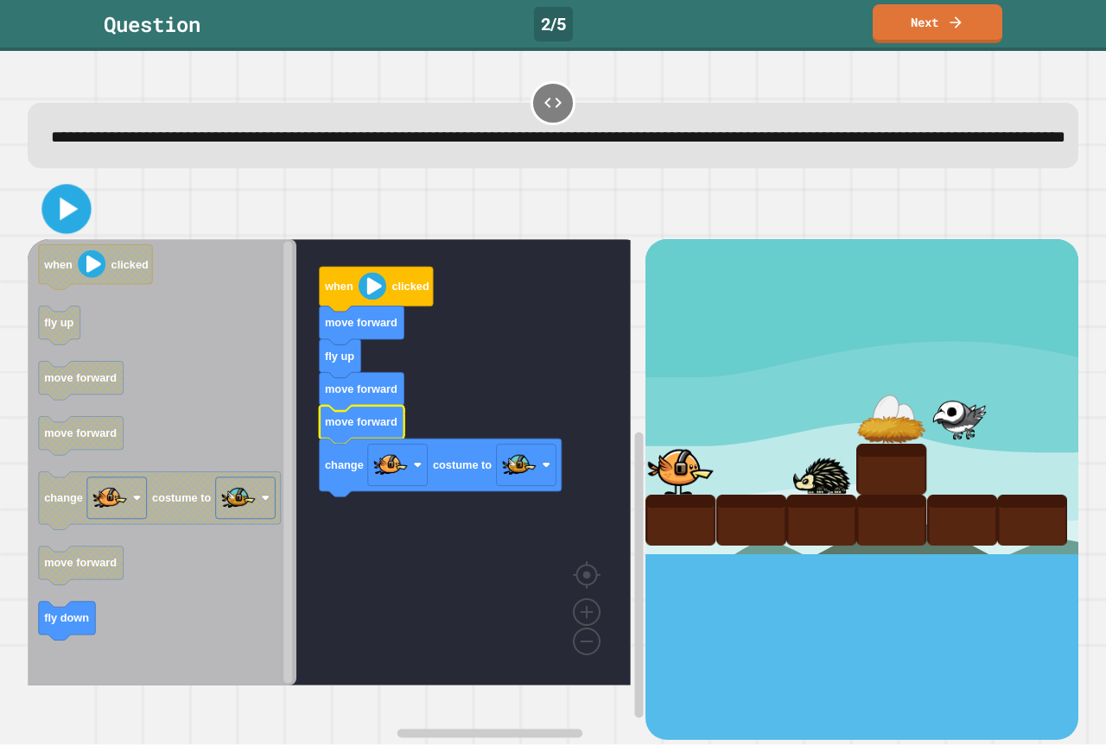
click at [80, 230] on icon at bounding box center [67, 210] width 40 height 40
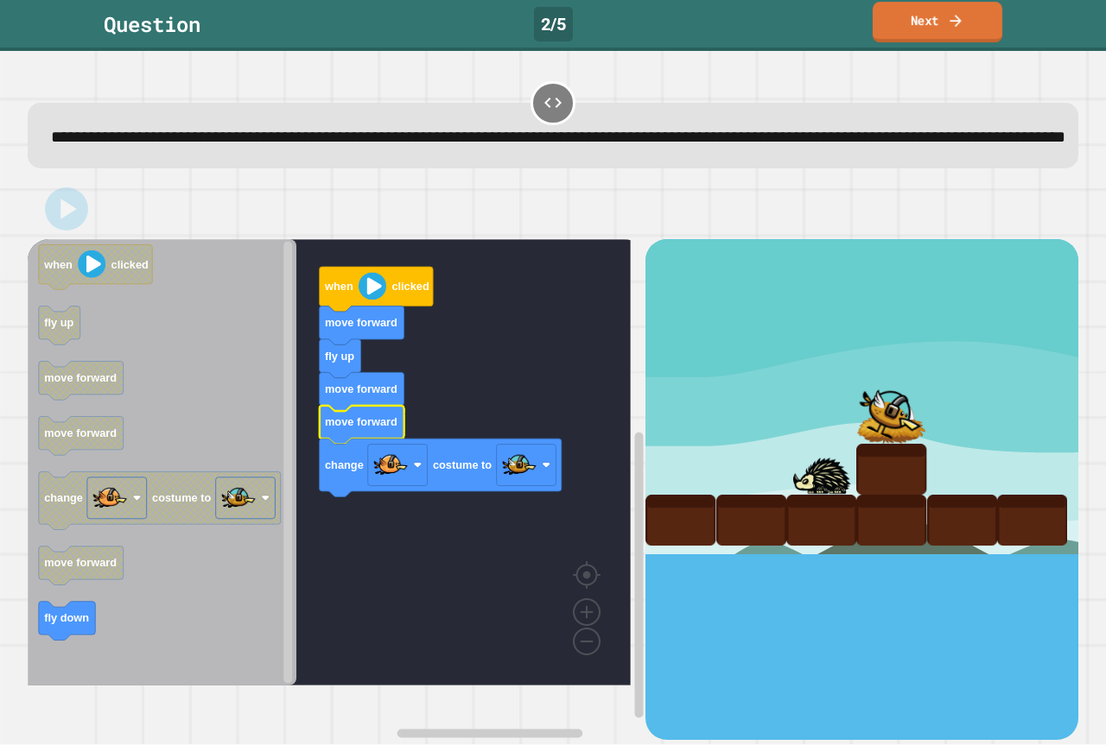
click at [961, 13] on icon at bounding box center [955, 20] width 17 height 18
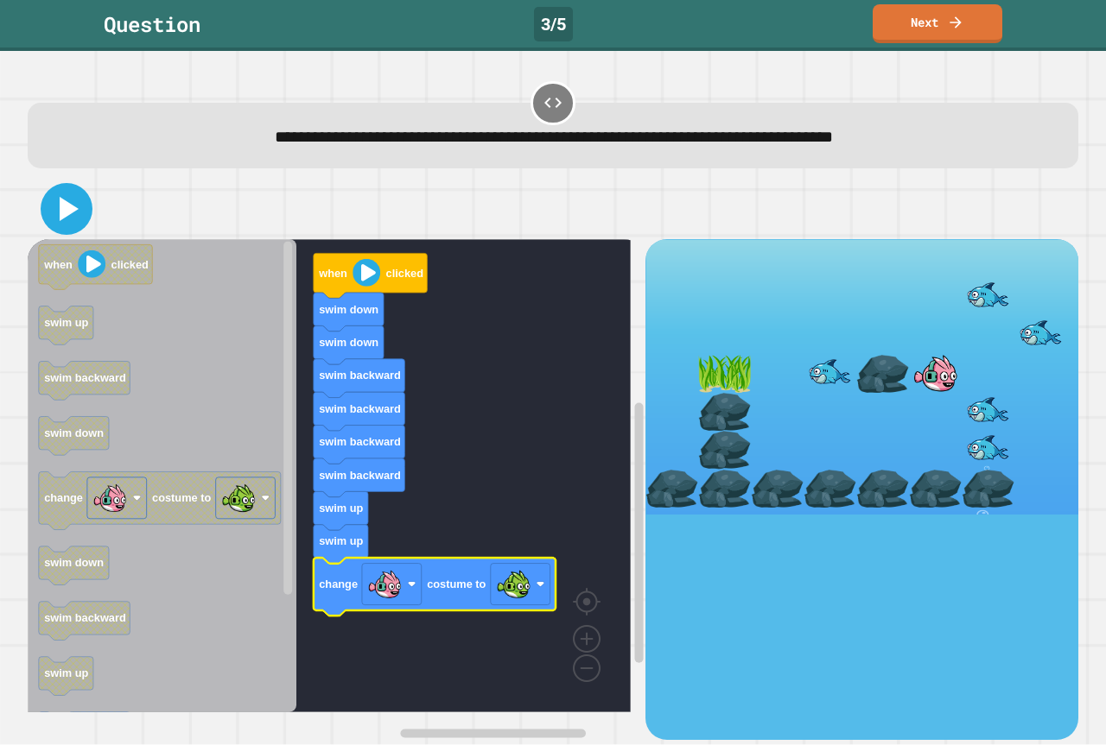
click at [71, 188] on button at bounding box center [67, 209] width 52 height 52
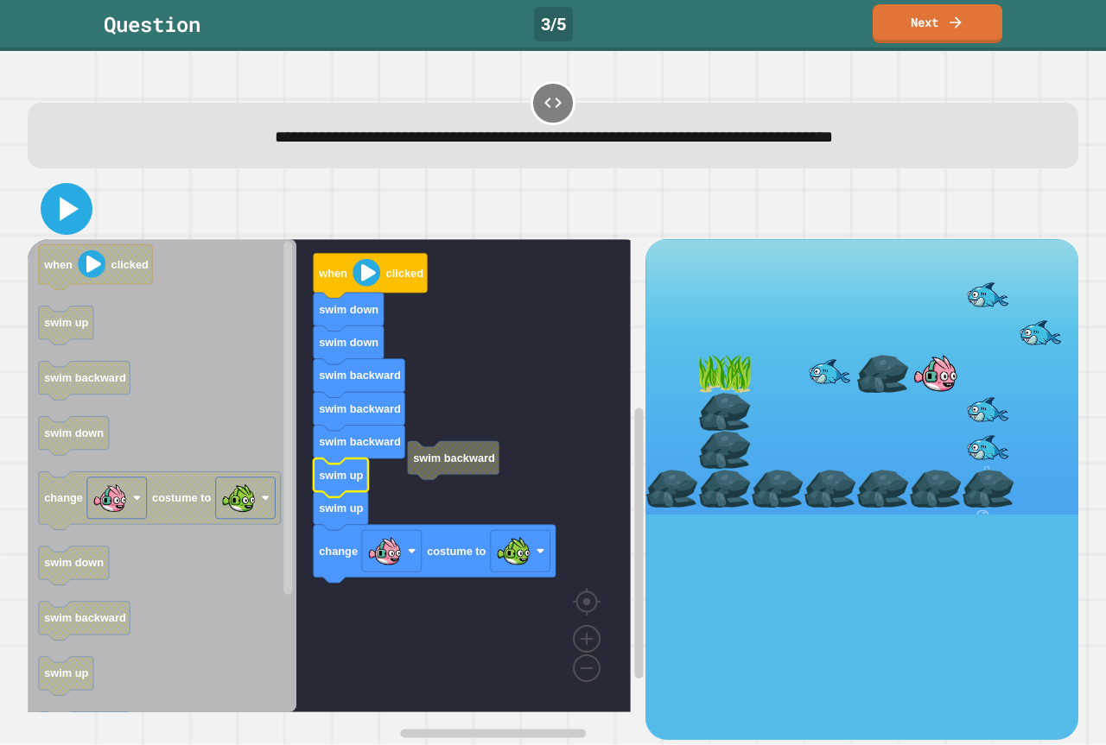
click at [48, 208] on icon at bounding box center [66, 208] width 41 height 41
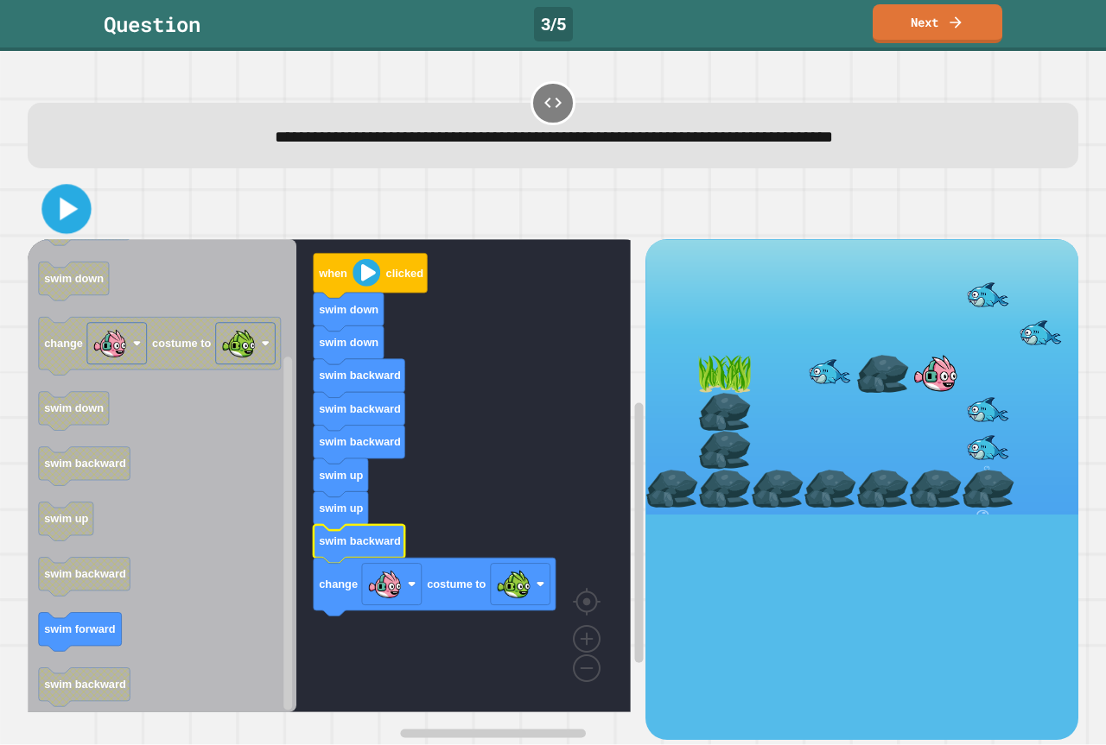
click at [73, 212] on icon at bounding box center [69, 209] width 18 height 23
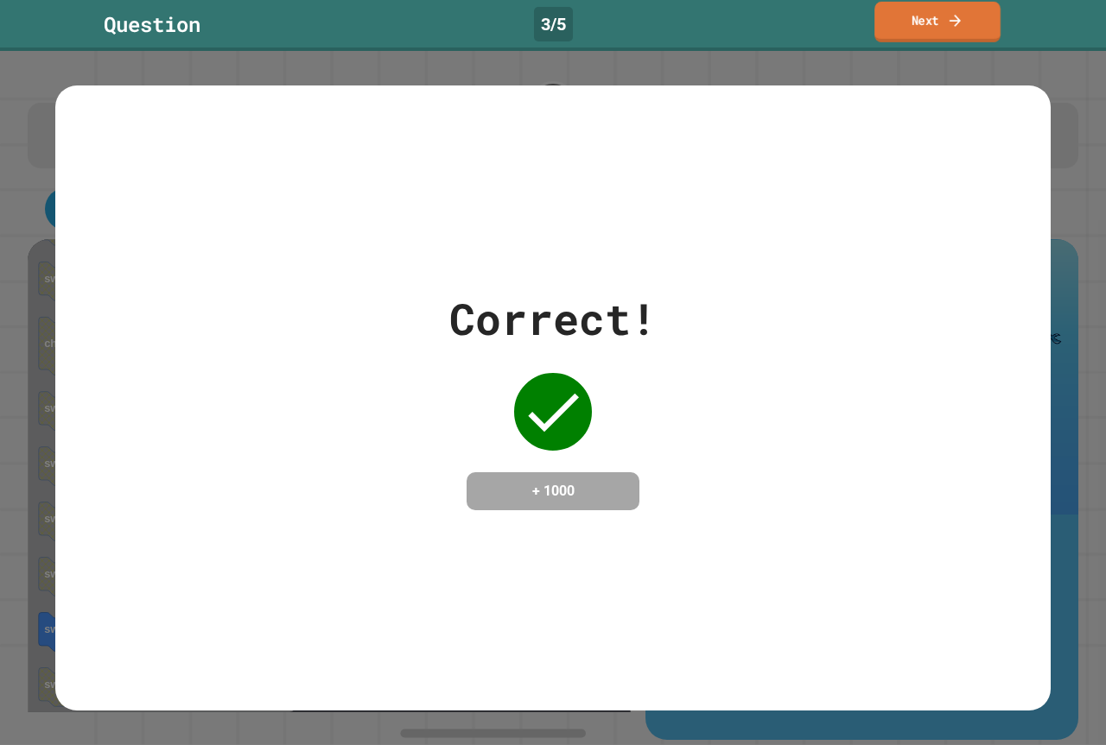
click at [961, 2] on link "Next" at bounding box center [937, 22] width 126 height 41
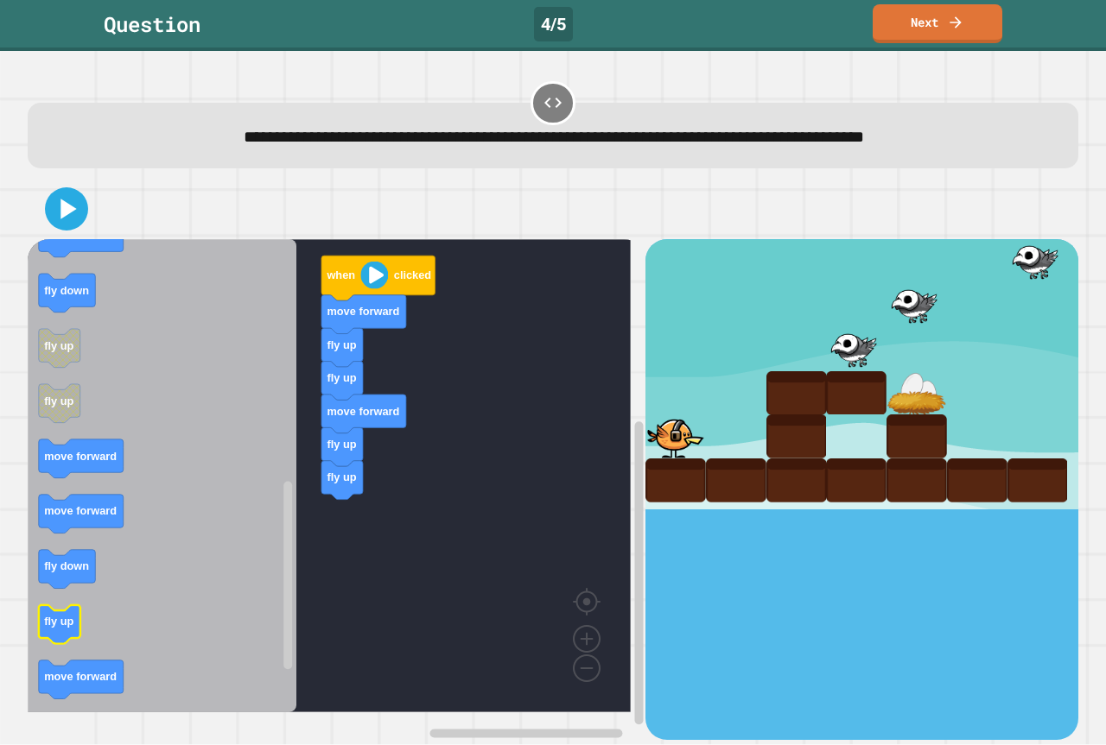
click at [77, 629] on rect "Blockly Workspace" at bounding box center [59, 624] width 41 height 39
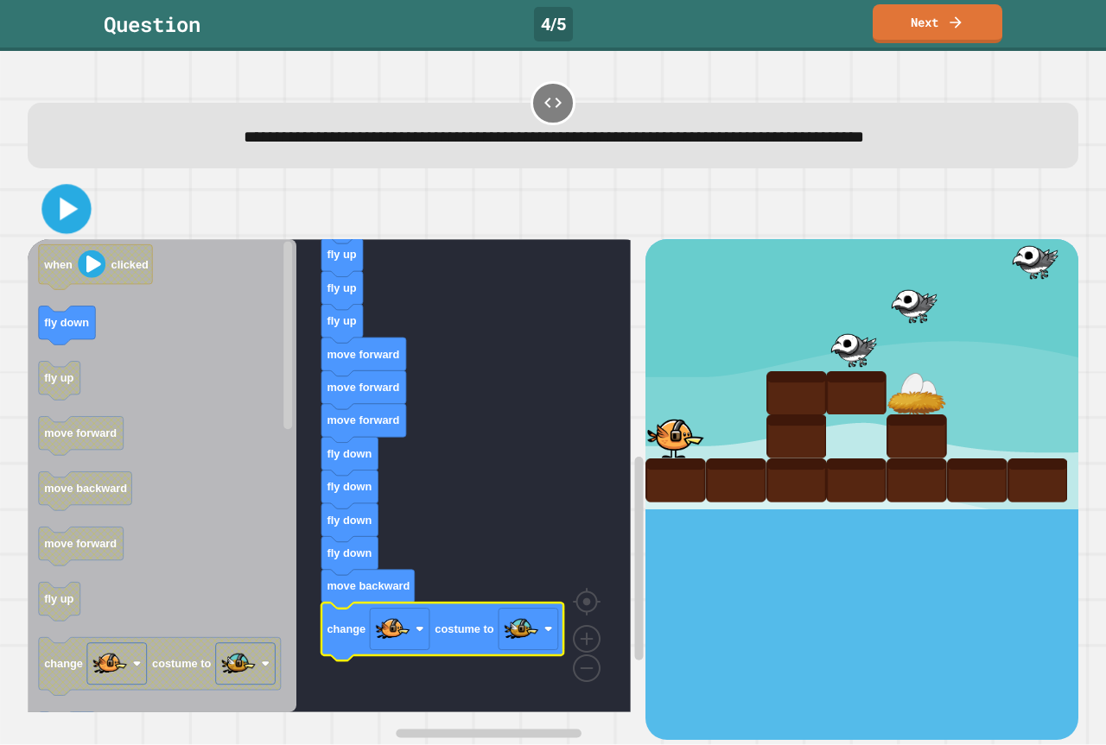
drag, startPoint x: 66, startPoint y: 206, endPoint x: 71, endPoint y: 197, distance: 10.8
click at [66, 206] on icon at bounding box center [69, 209] width 18 height 23
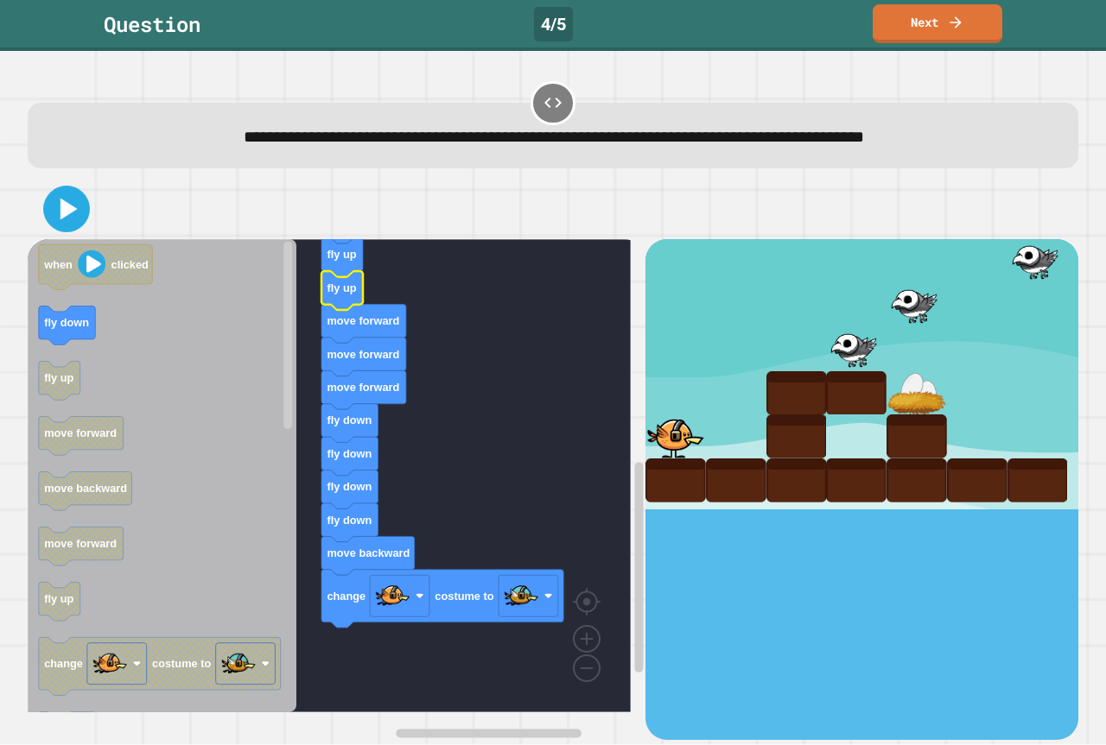
click at [62, 219] on icon at bounding box center [68, 210] width 17 height 22
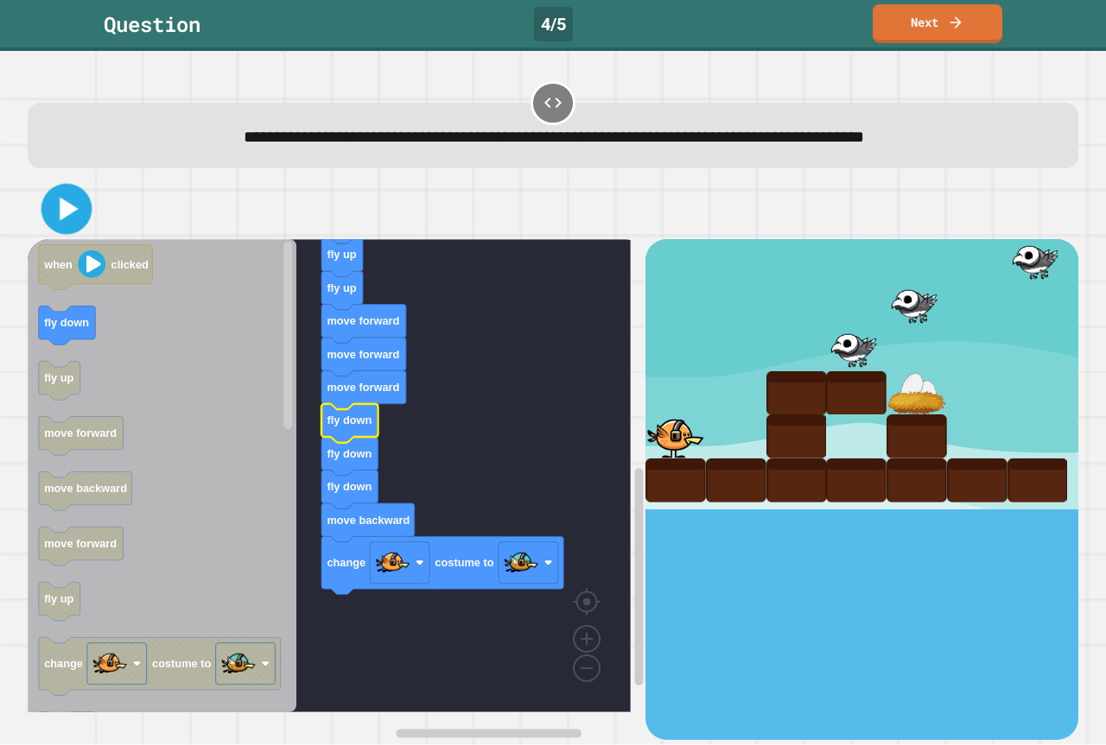
click at [84, 211] on icon at bounding box center [67, 209] width 41 height 41
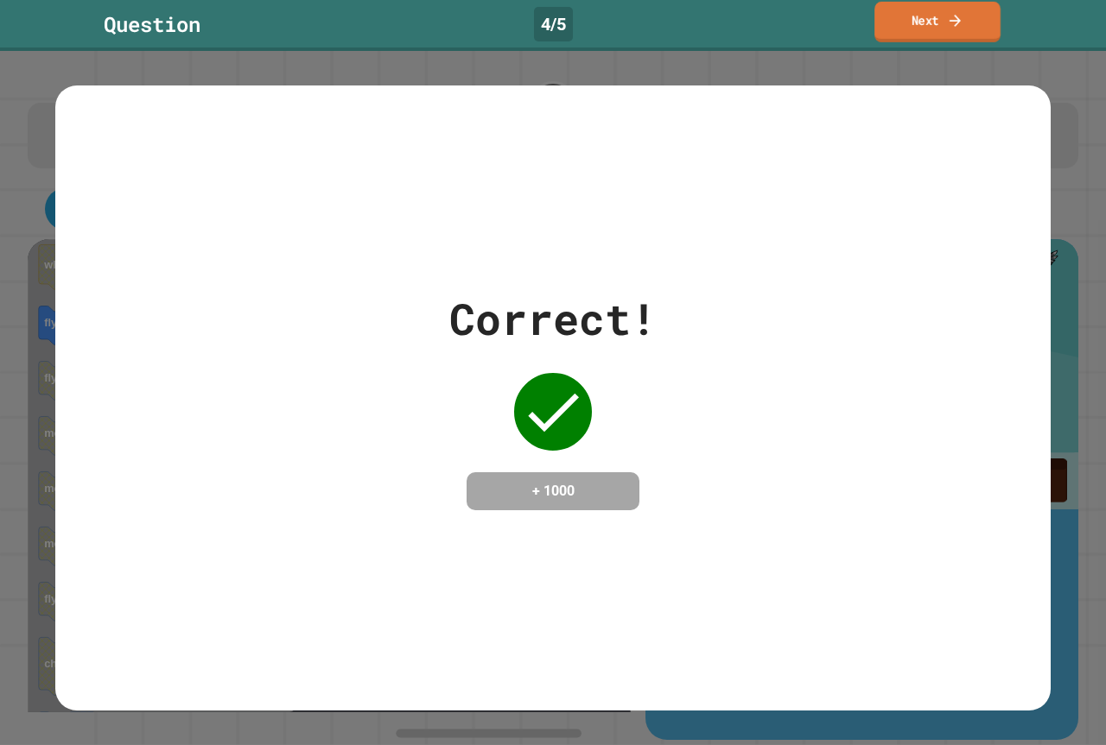
drag, startPoint x: 928, startPoint y: 23, endPoint x: 922, endPoint y: 15, distance: 10.5
click at [922, 15] on link "Next" at bounding box center [937, 22] width 126 height 41
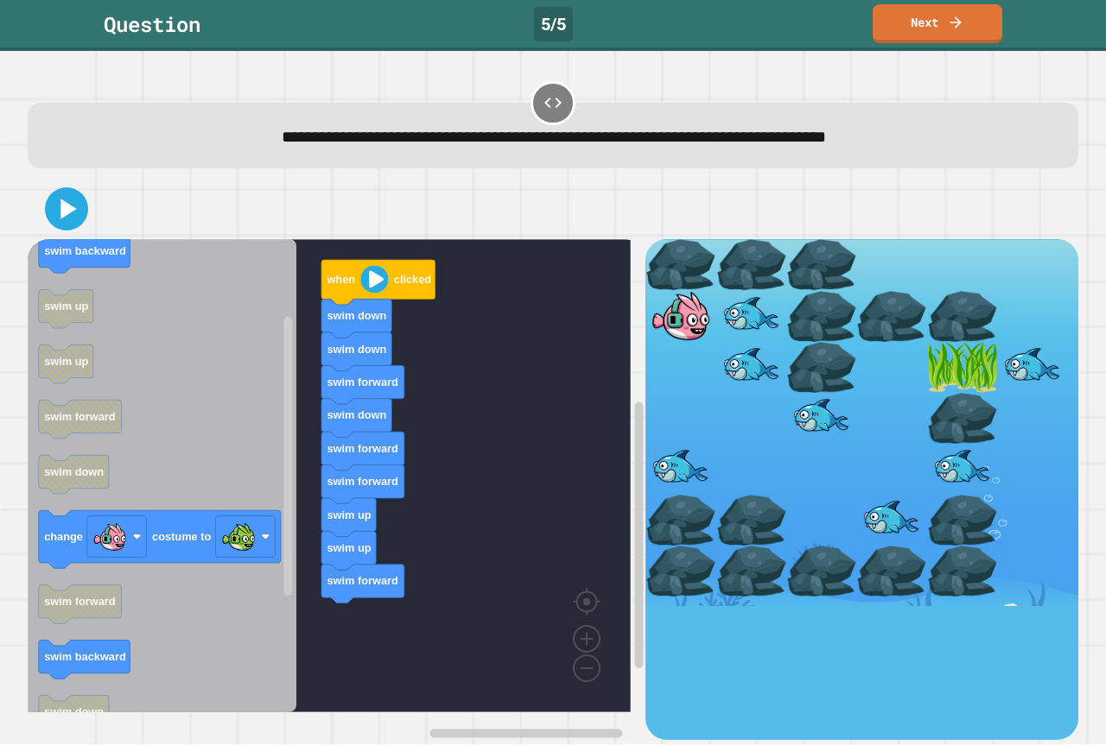
click at [396, 525] on div "when clicked swim down swim down swim forward swim down swim forward swim forwa…" at bounding box center [337, 489] width 618 height 500
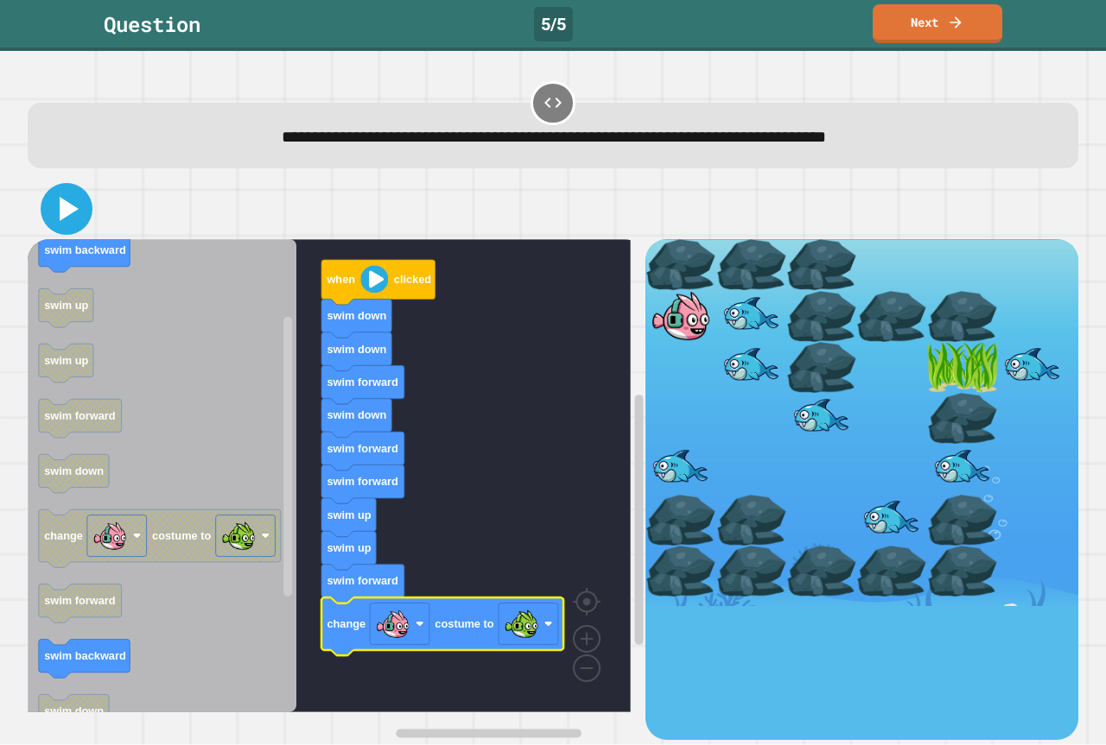
click at [76, 206] on icon at bounding box center [66, 208] width 41 height 41
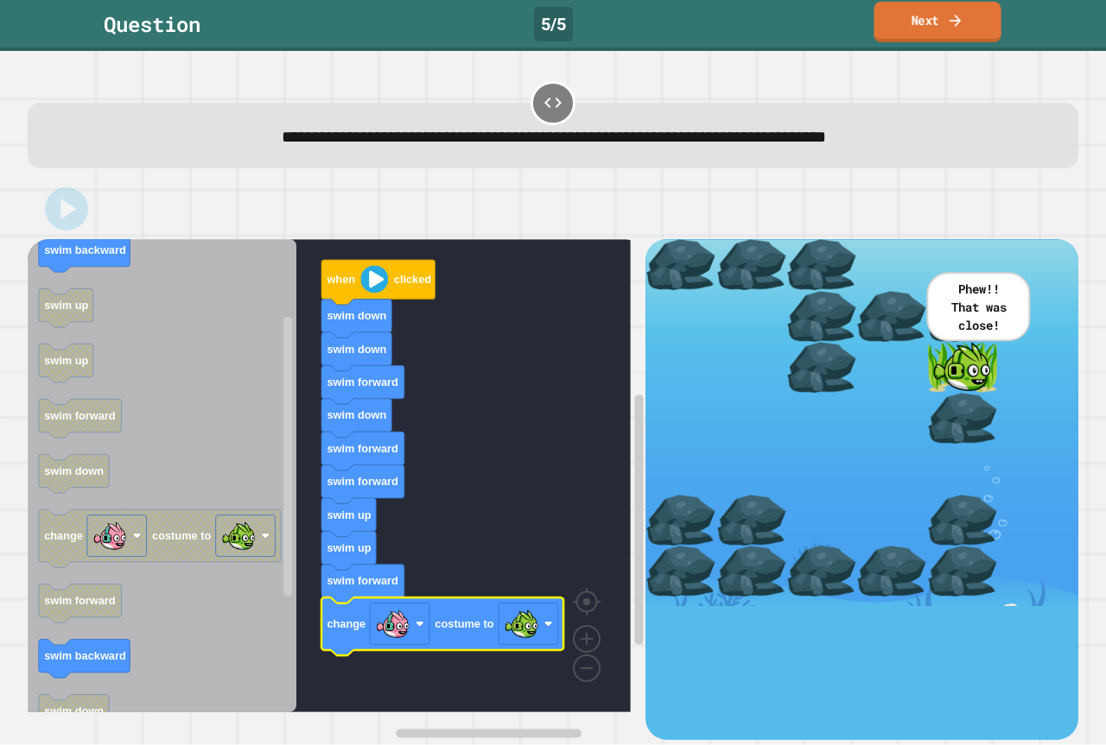
click at [936, 35] on link "Next" at bounding box center [936, 22] width 127 height 41
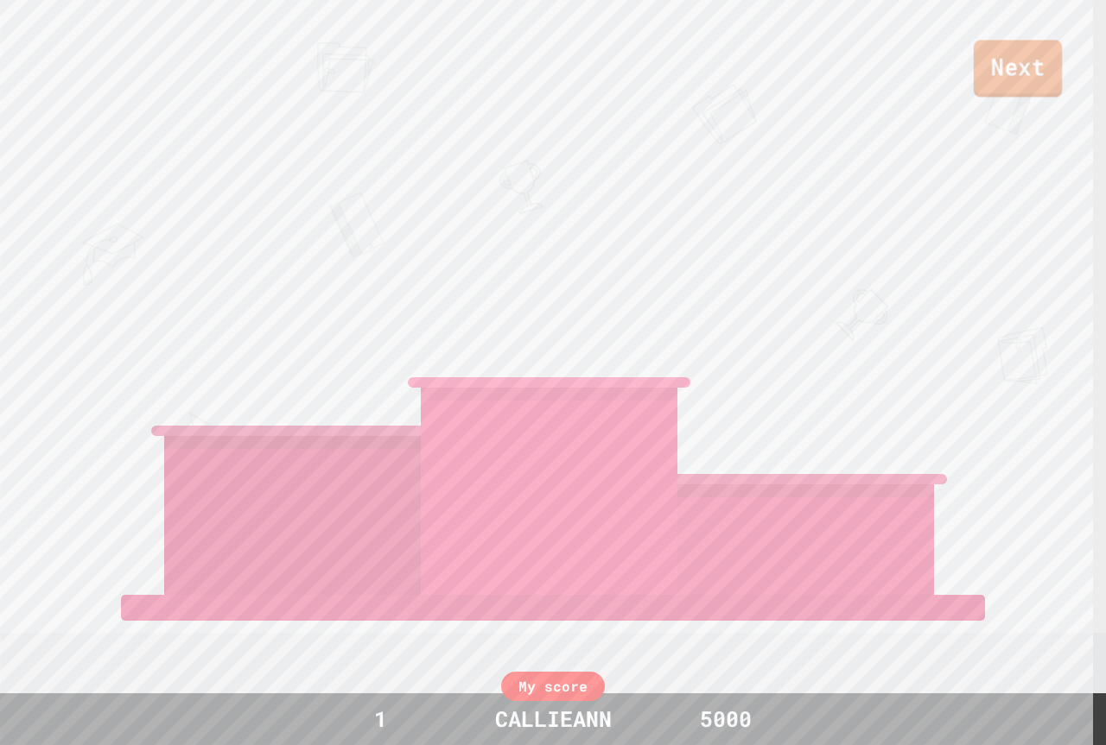
click at [1036, 65] on link "Next" at bounding box center [1017, 68] width 88 height 57
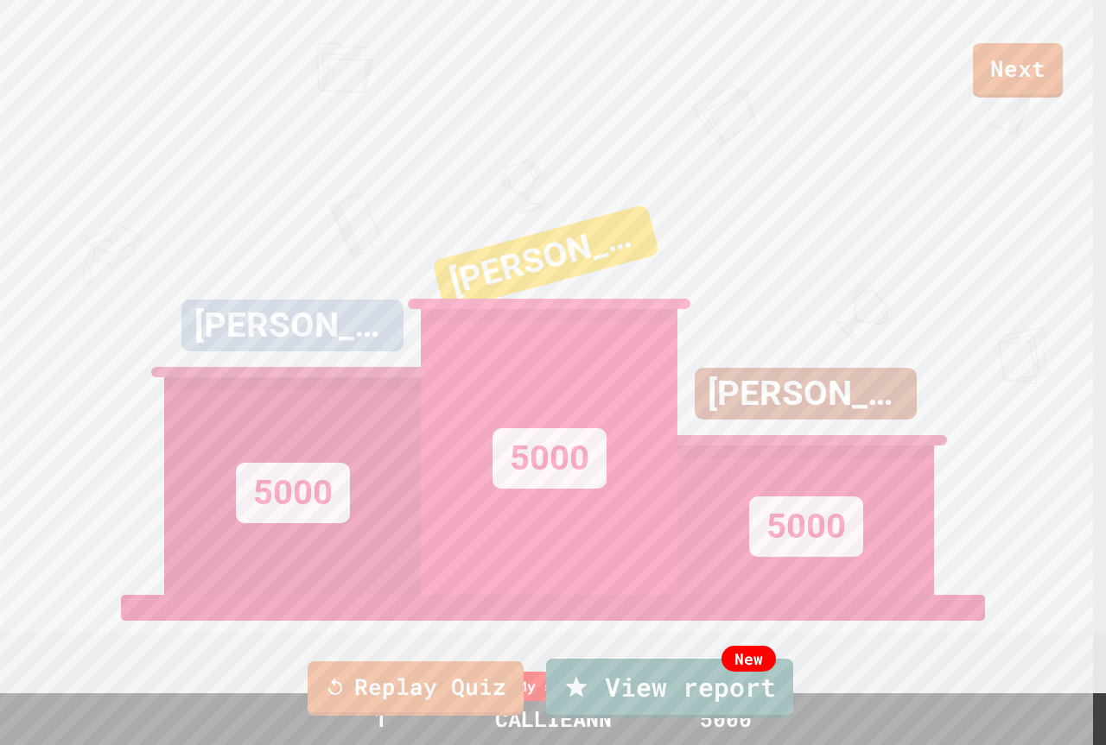
drag, startPoint x: 548, startPoint y: 472, endPoint x: 565, endPoint y: 438, distance: 38.2
